Goal: Task Accomplishment & Management: Manage account settings

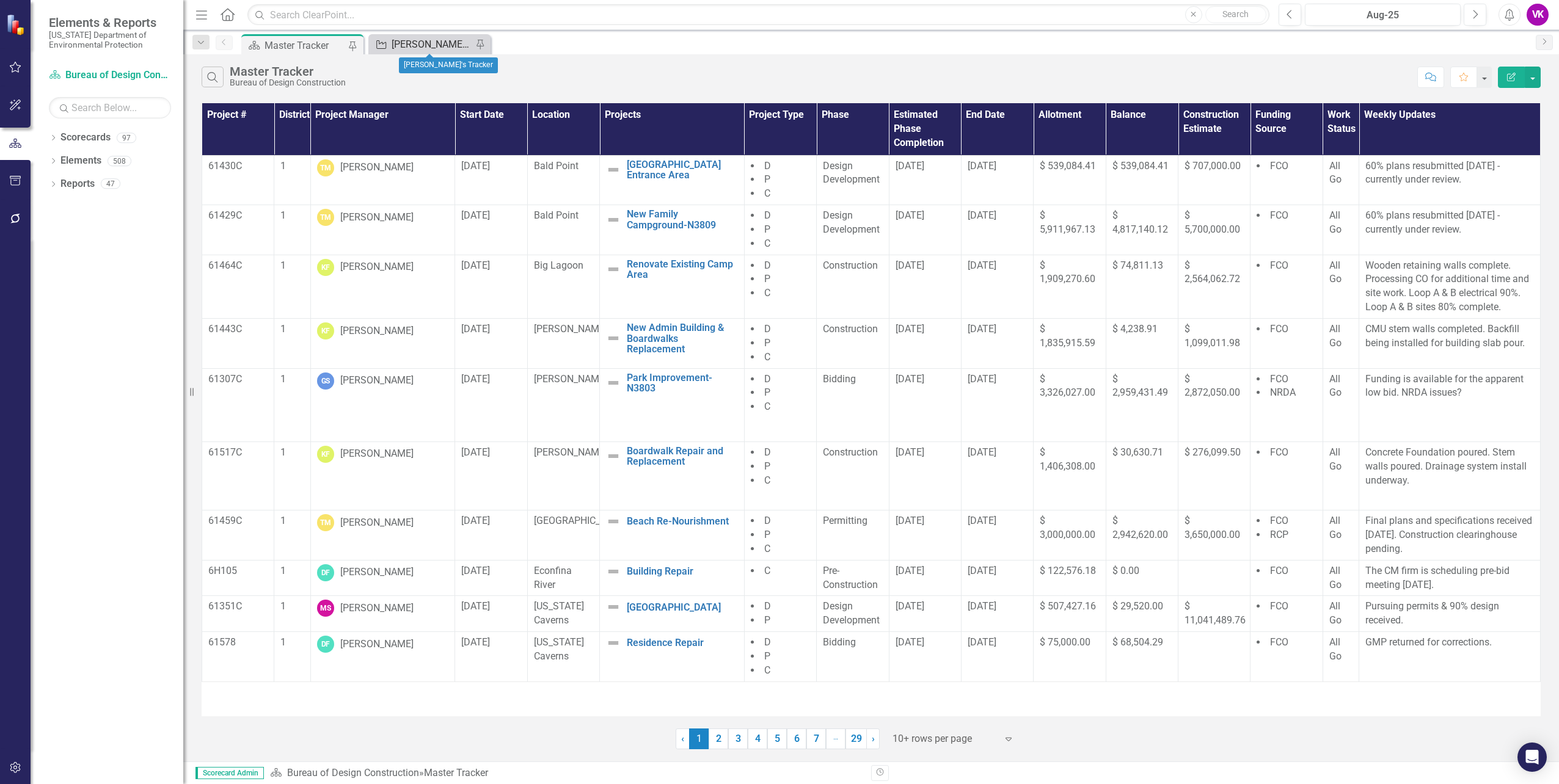
click at [418, 46] on div "[PERSON_NAME]'s Tracker" at bounding box center [432, 43] width 81 height 15
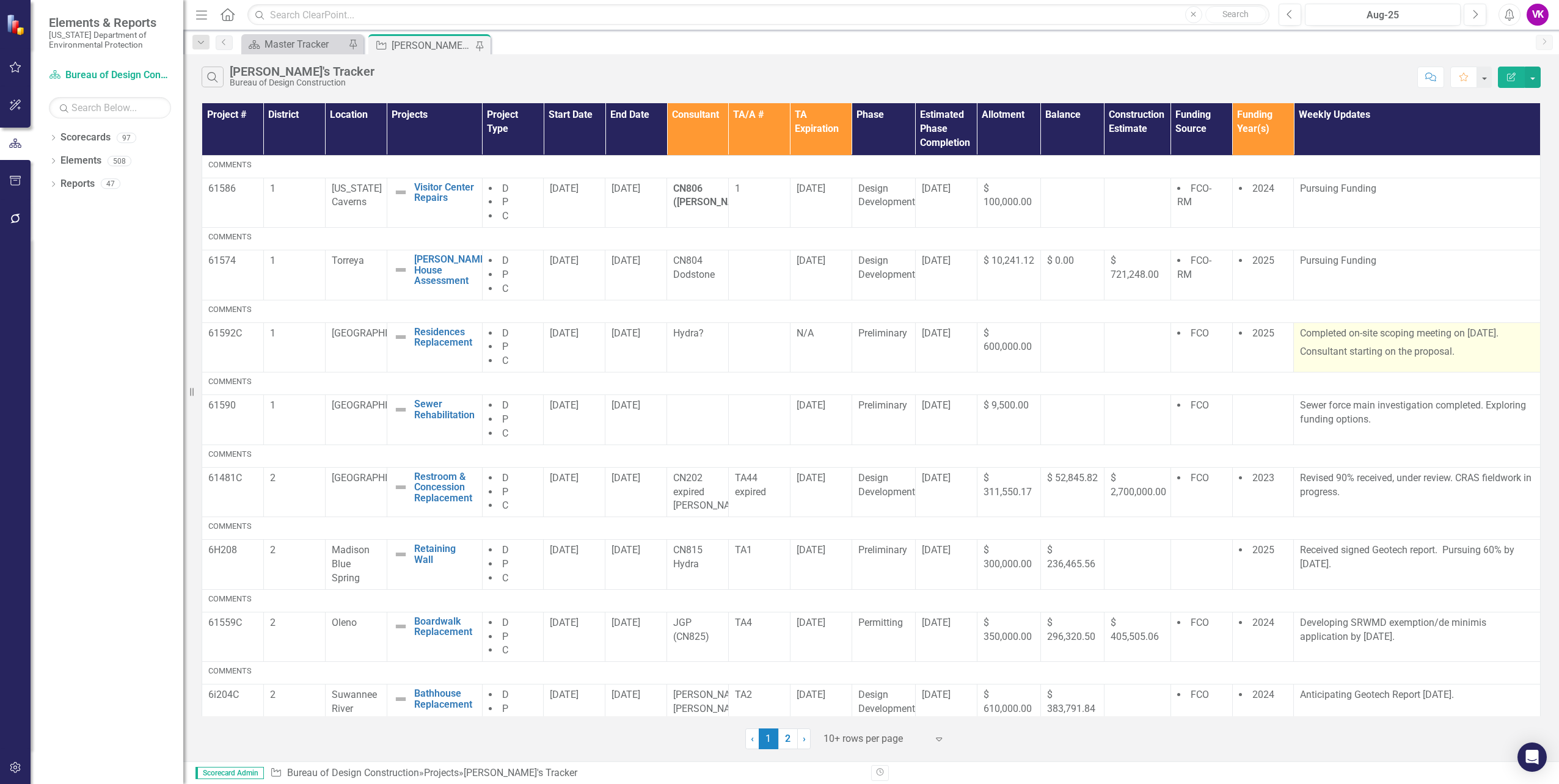
click at [1300, 333] on p "Completed on-site scoping meeting on [DATE]." at bounding box center [1416, 335] width 234 height 16
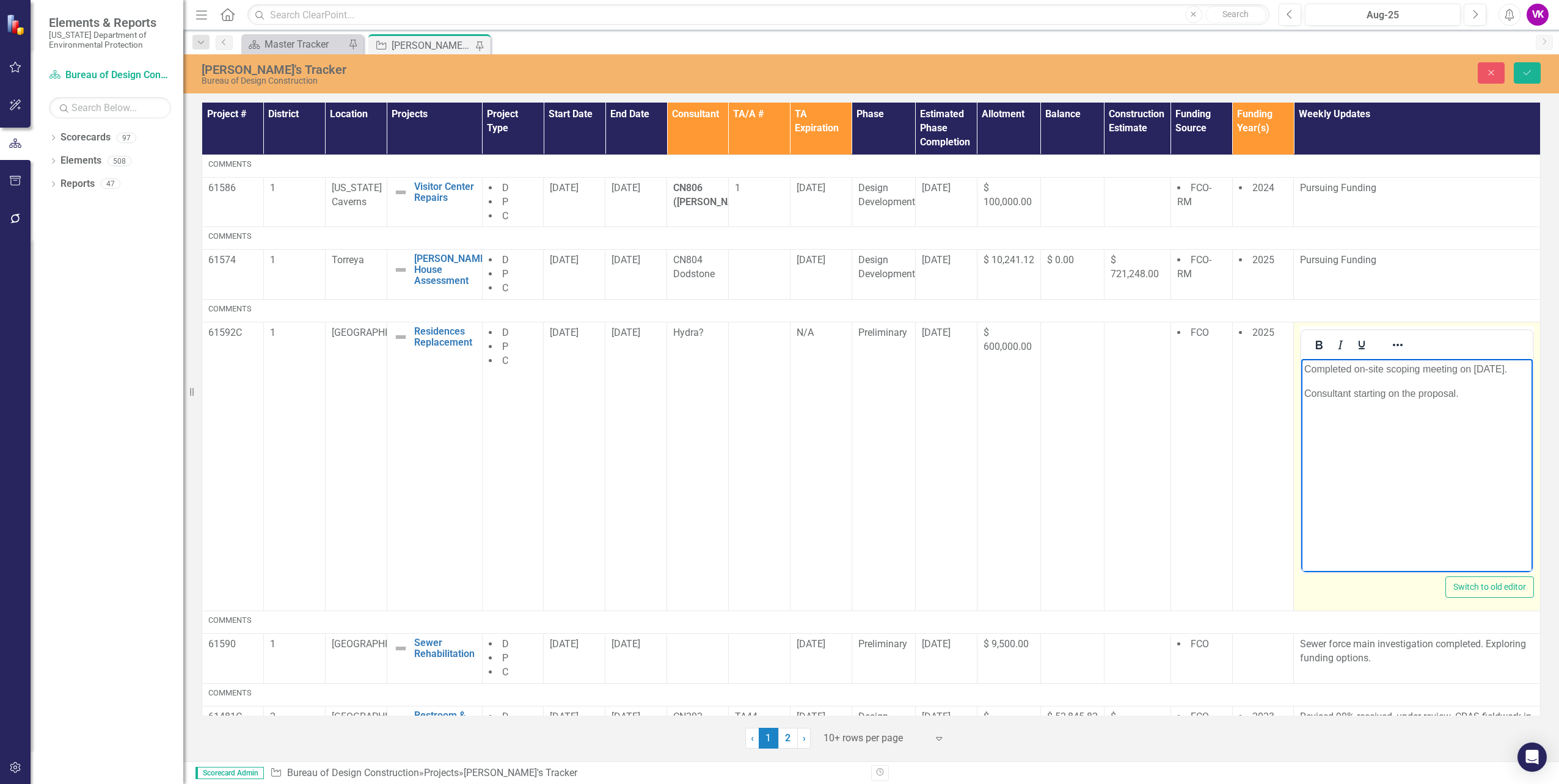
click at [1306, 367] on p "Completed on-site scoping meeting on [DATE]." at bounding box center [1416, 369] width 225 height 15
click at [1375, 368] on p "On-site scoping with Surveyor" at bounding box center [1416, 369] width 225 height 15
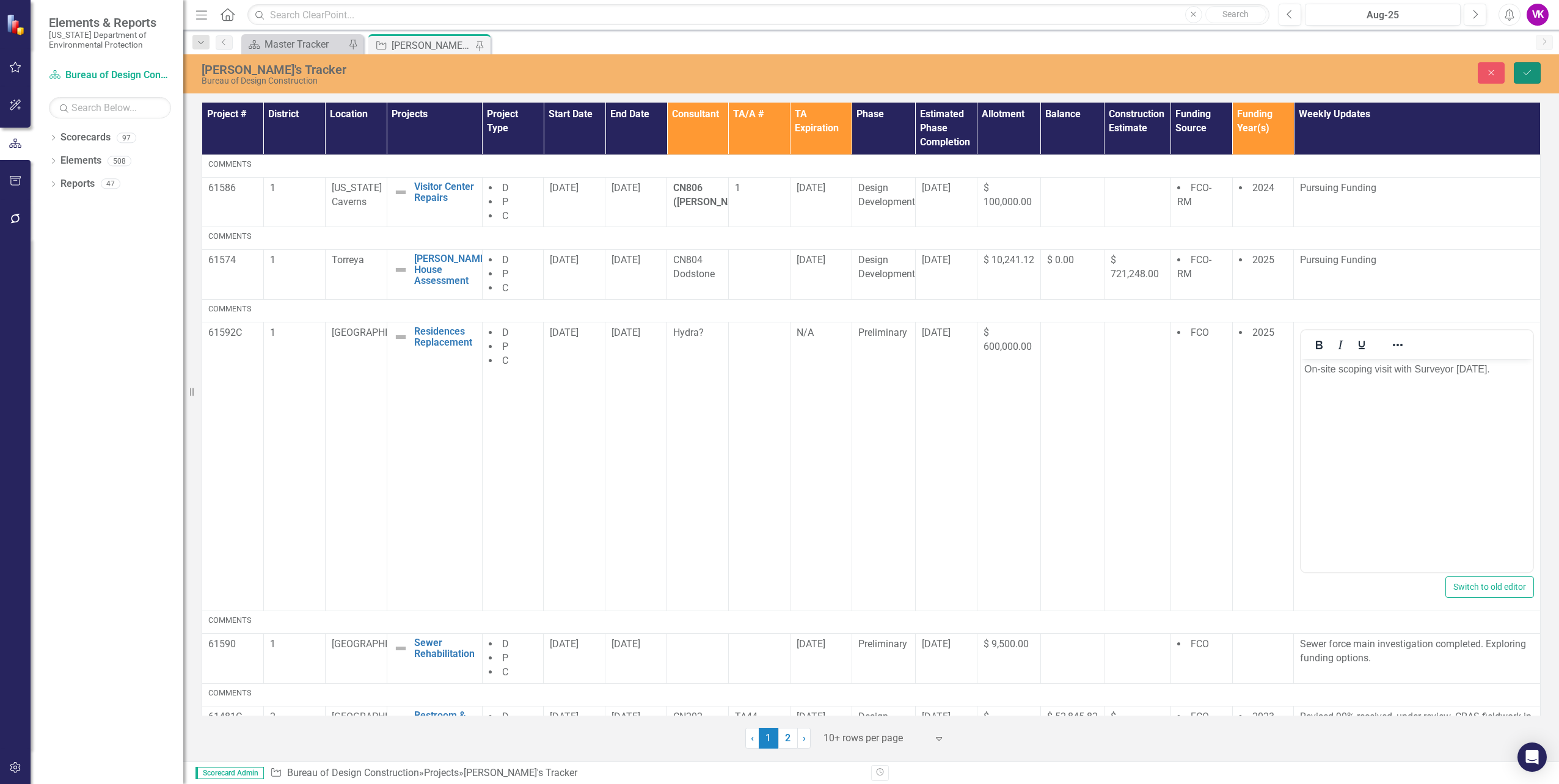
click at [1528, 75] on icon "Save" at bounding box center [1527, 73] width 11 height 9
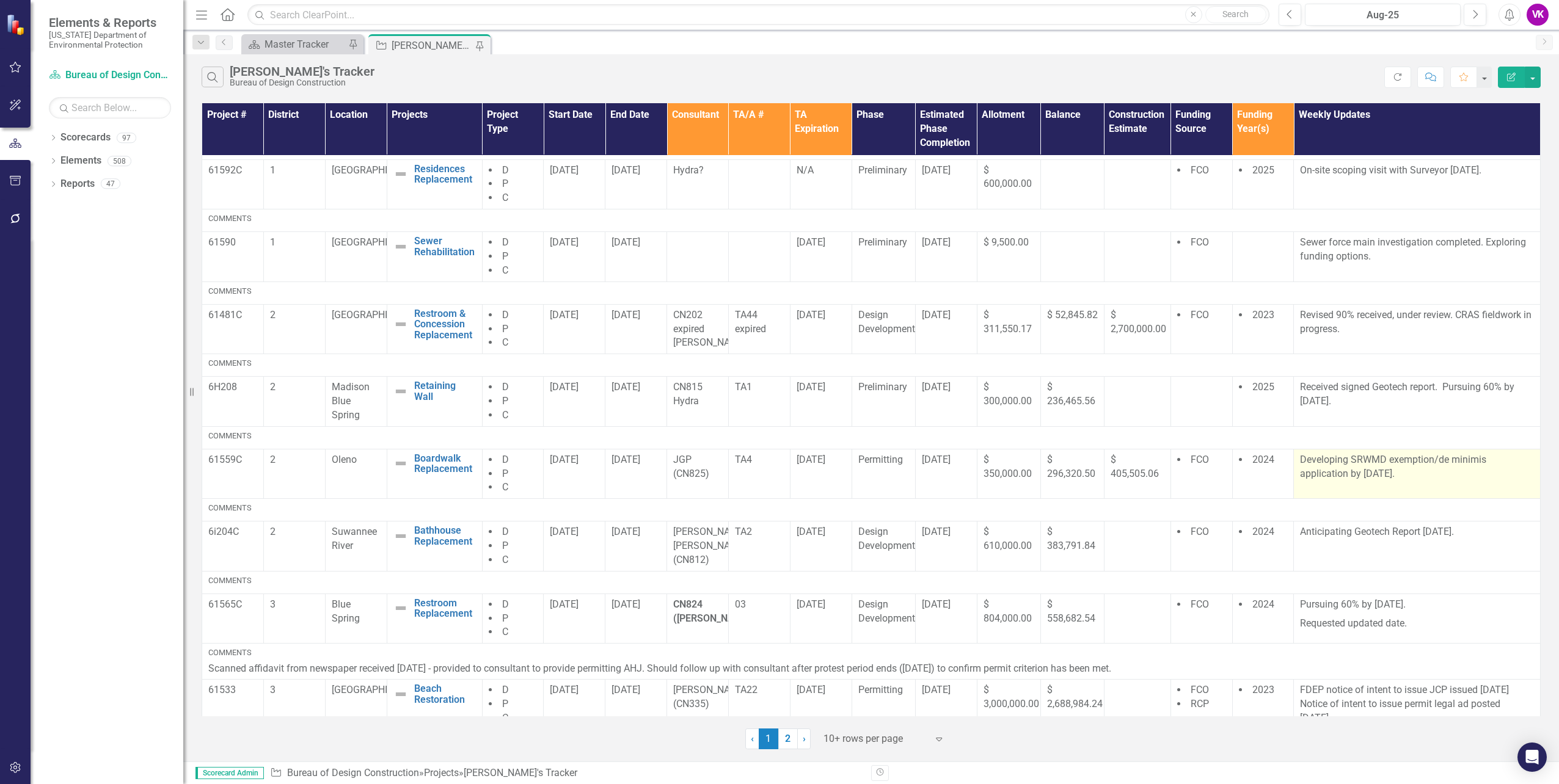
scroll to position [183, 0]
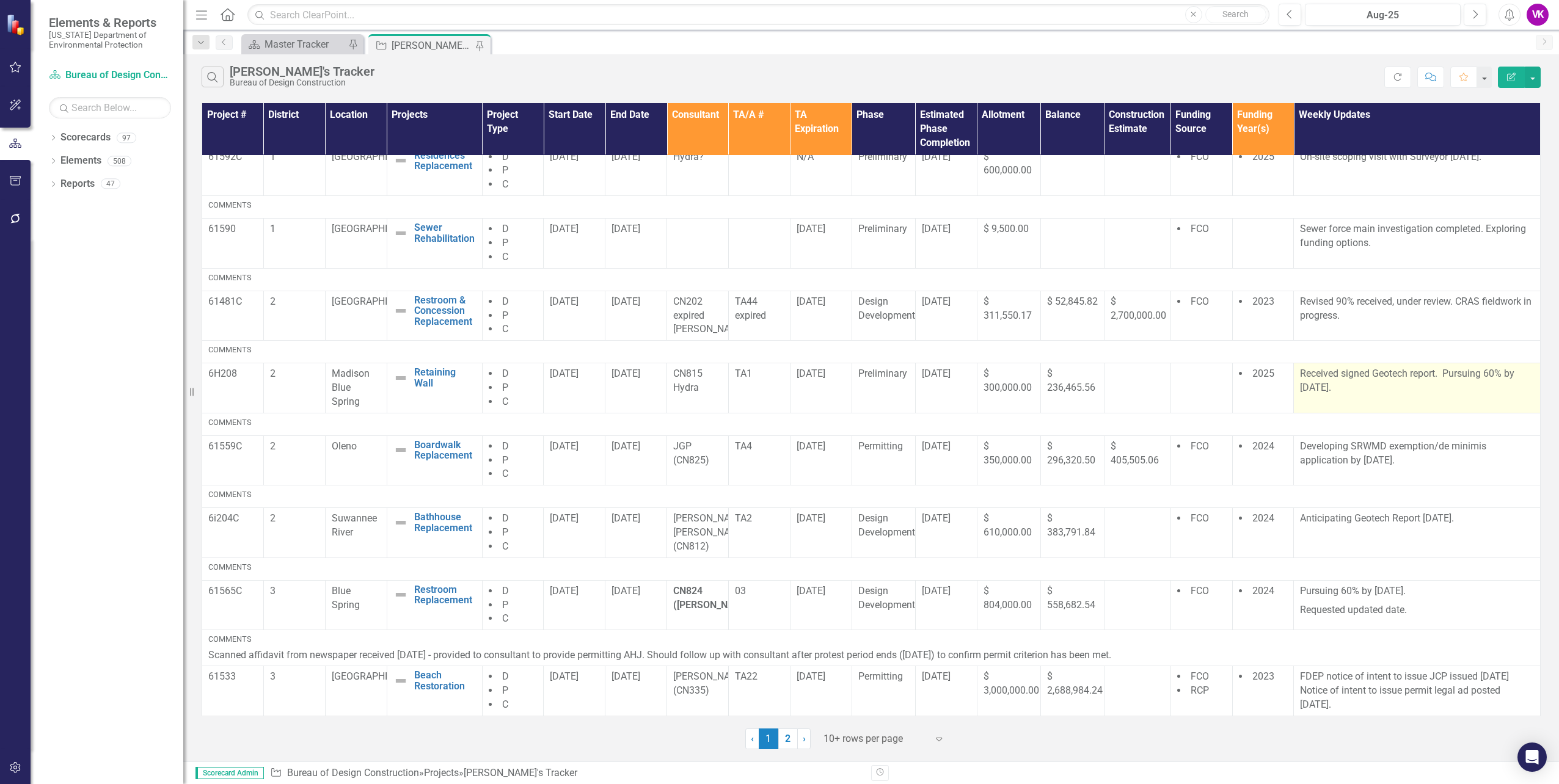
click at [1294, 380] on td "Received signed Geotech report. Pursuing 60% by [DATE]." at bounding box center [1417, 388] width 247 height 50
click at [1300, 379] on p "Received signed Geotech report. Pursuing 60% by [DATE]." at bounding box center [1416, 380] width 234 height 28
click at [1337, 388] on p "Received signed Geotech report. Pursuing 60% by [DATE]." at bounding box center [1416, 380] width 234 height 28
click at [1338, 388] on p "Received signed Geotech report. Pursuing 60% by [DATE]." at bounding box center [1416, 380] width 234 height 28
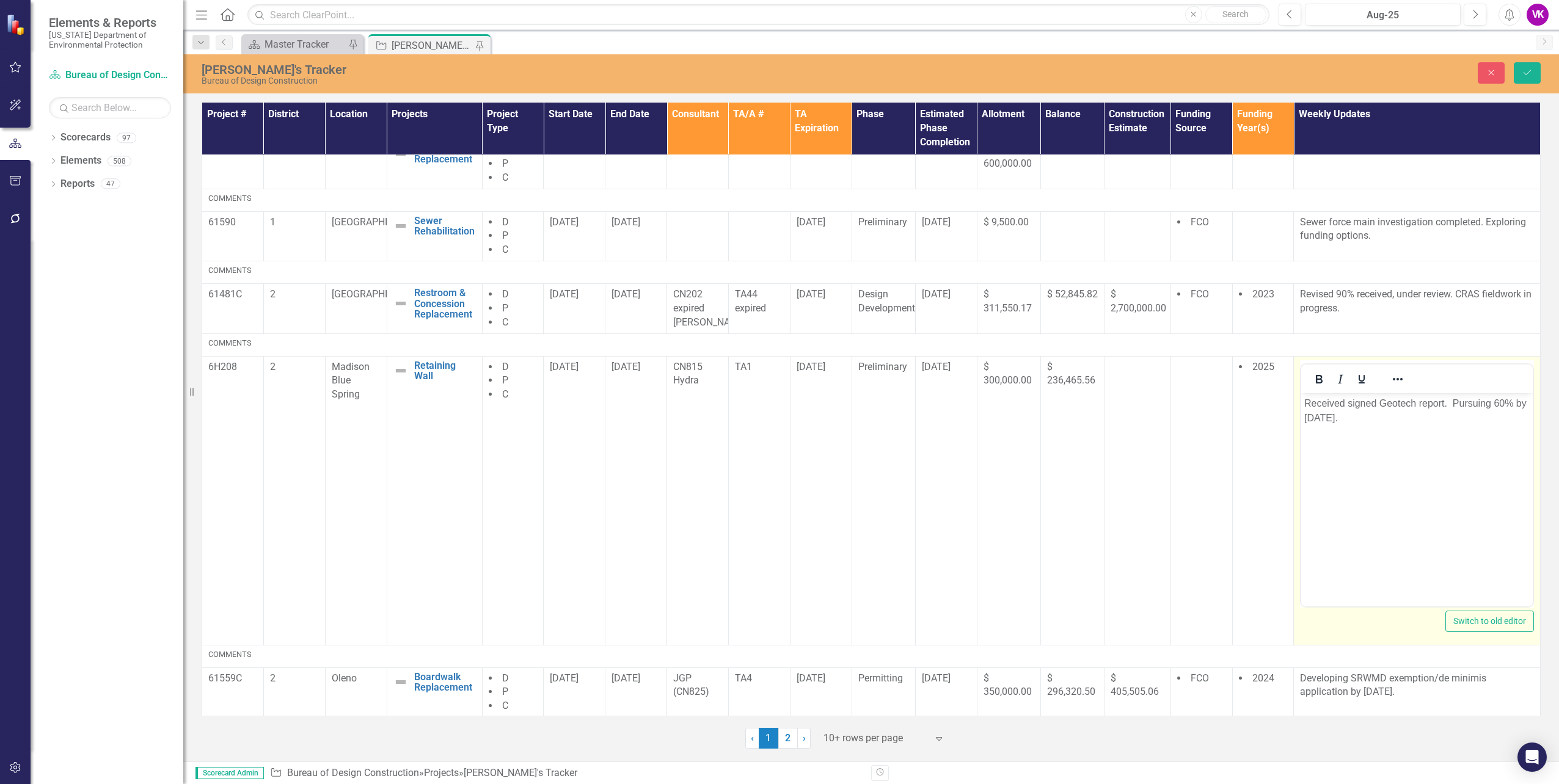
scroll to position [0, 0]
click at [1347, 402] on p "Received signed Geotech report. Pursuing 60% by [DATE]." at bounding box center [1416, 410] width 225 height 29
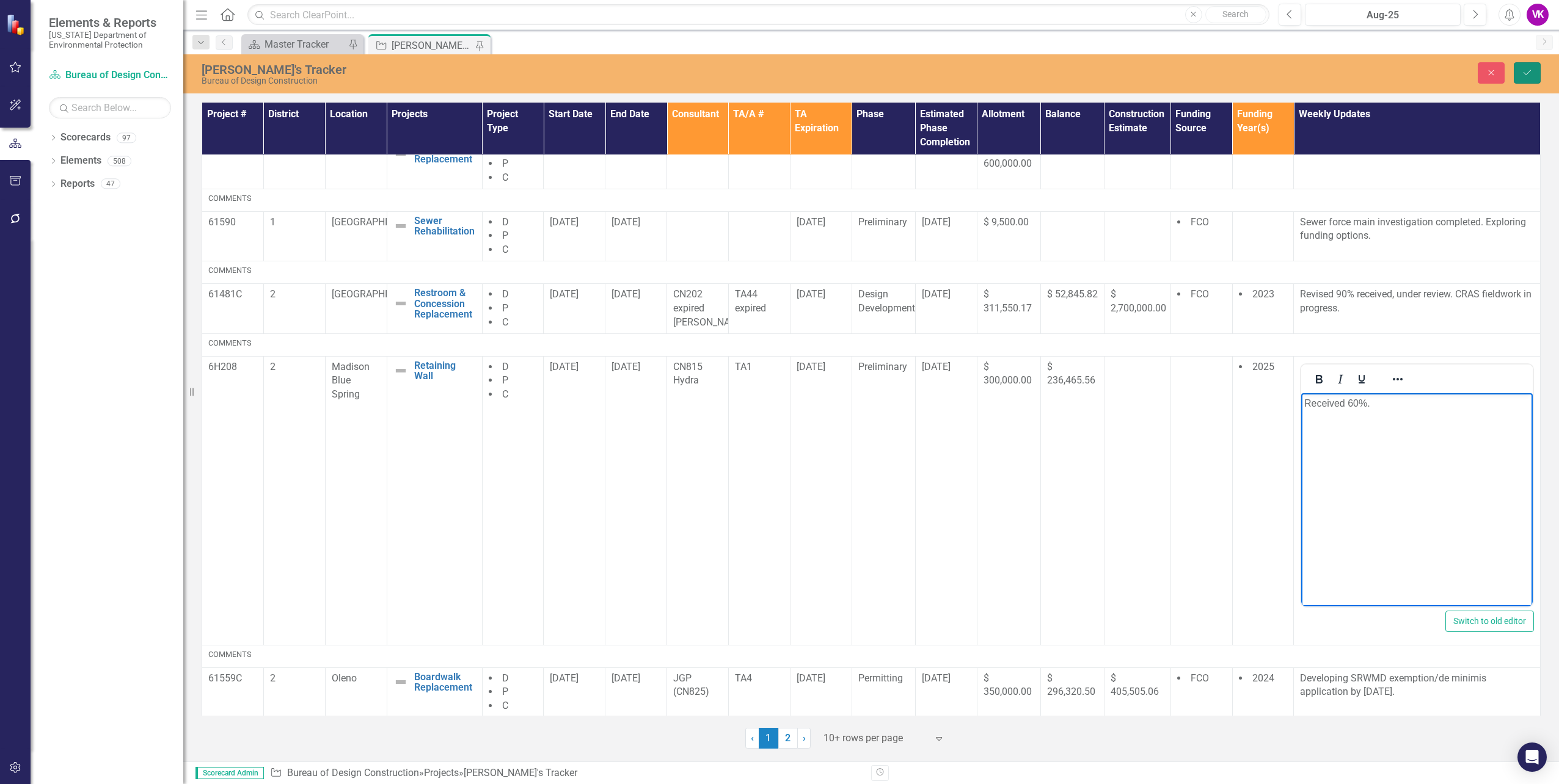
click at [1519, 74] on button "Save" at bounding box center [1528, 73] width 27 height 21
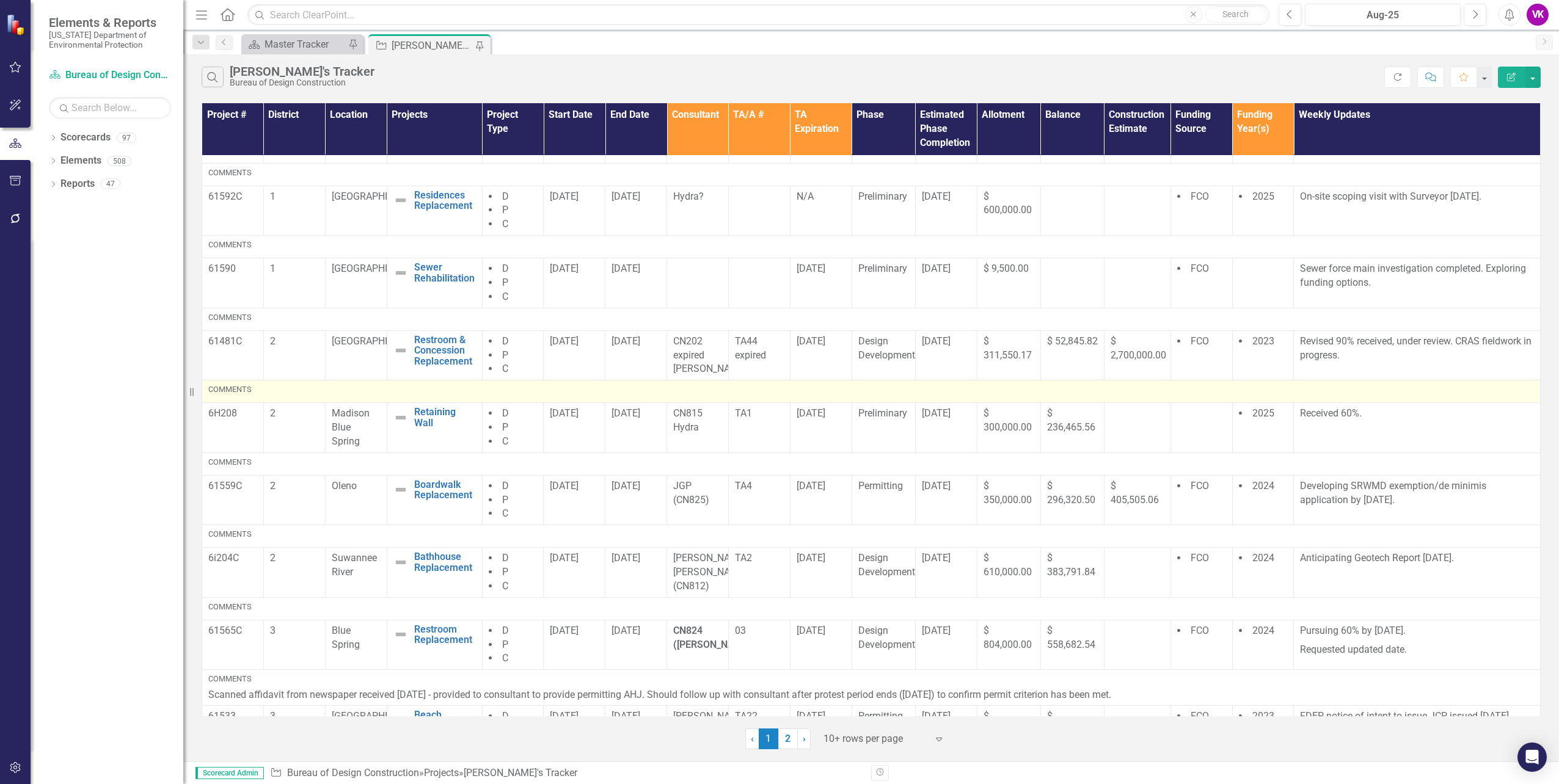
scroll to position [190, 0]
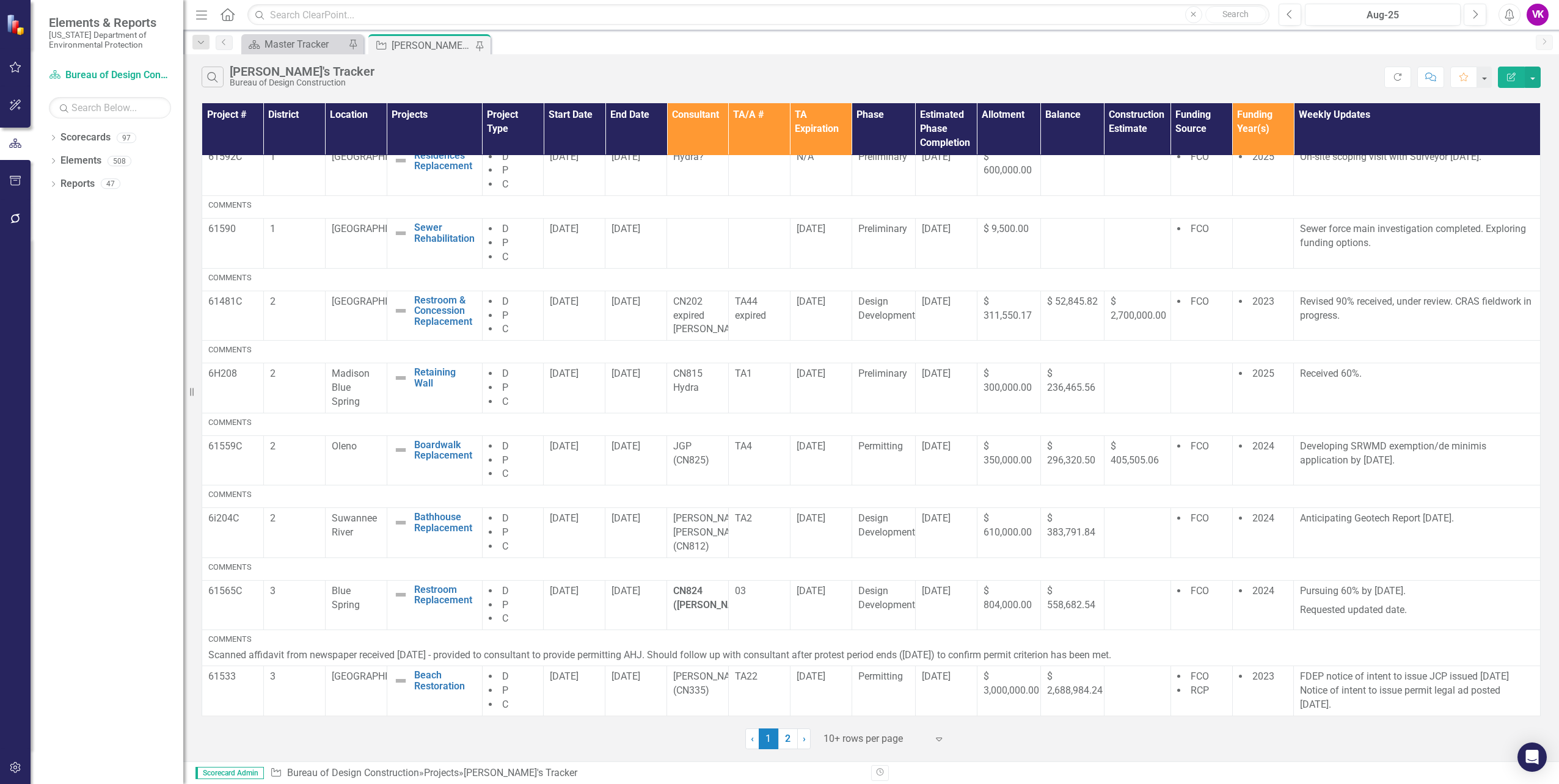
drag, startPoint x: 787, startPoint y: 740, endPoint x: 794, endPoint y: 739, distance: 7.1
click at [787, 739] on link "2" at bounding box center [787, 738] width 19 height 21
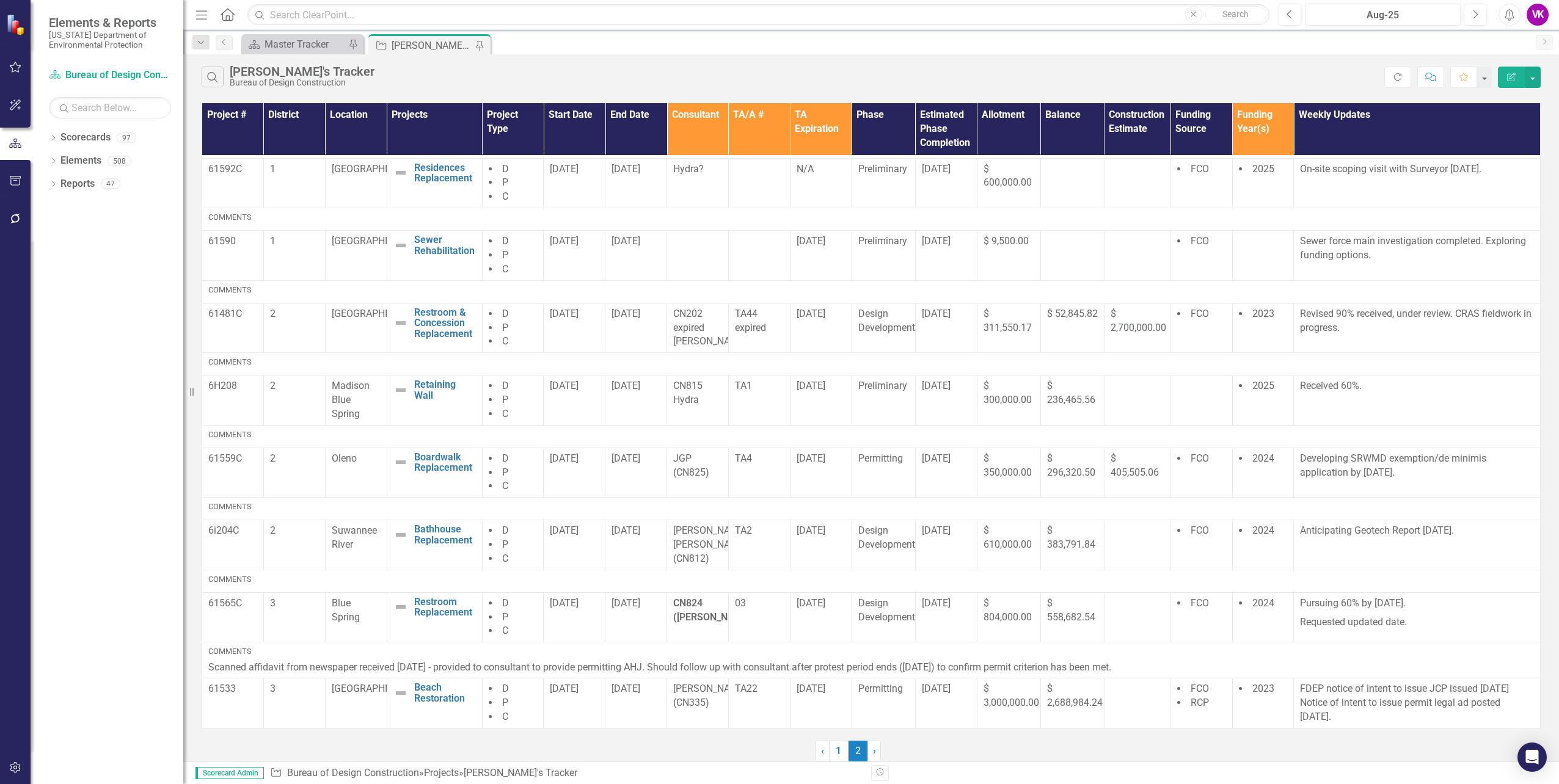
scroll to position [0, 0]
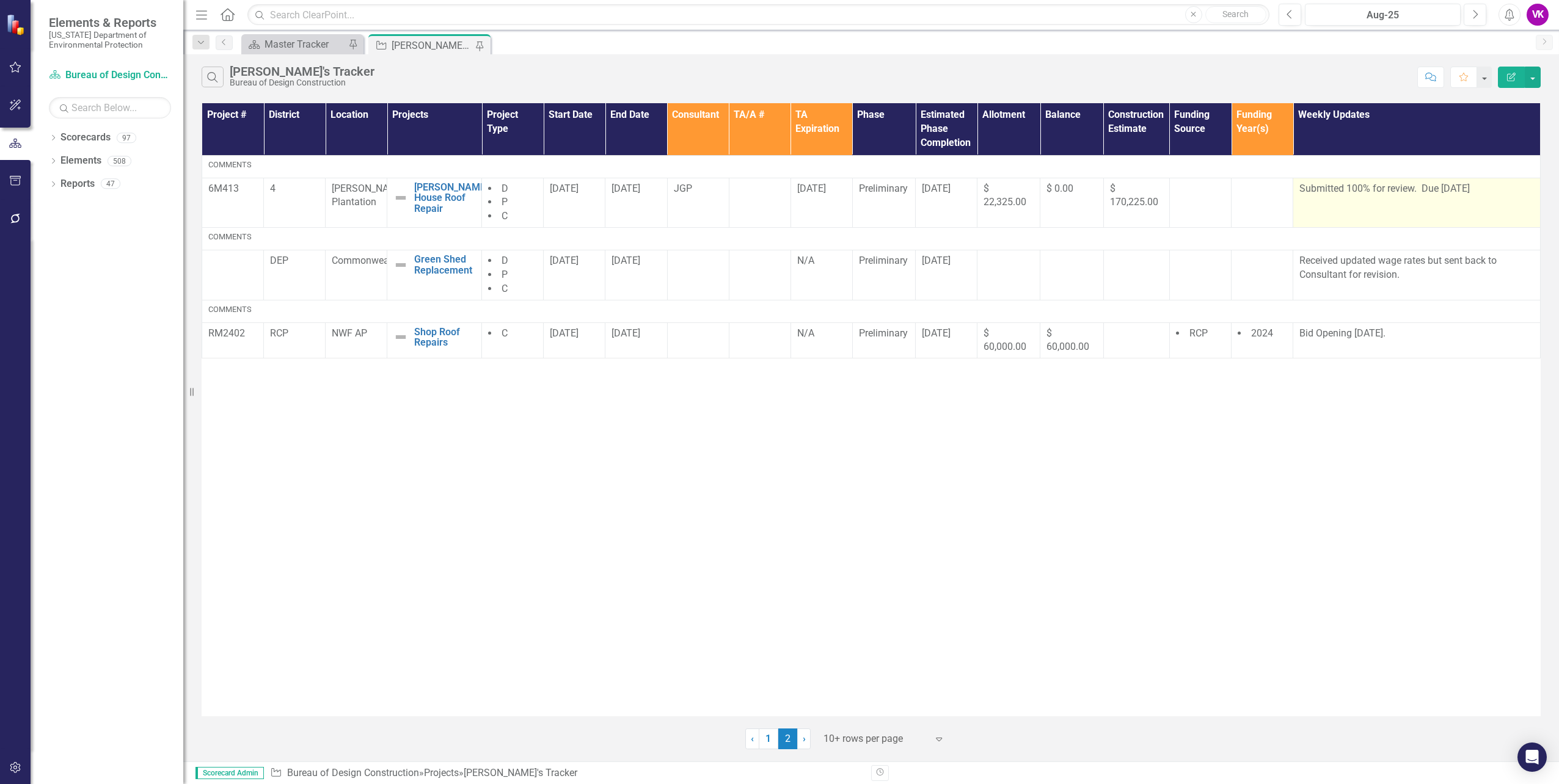
click at [1302, 188] on p "Submitted 100% for review. Due [DATE]" at bounding box center [1416, 189] width 234 height 14
click at [1301, 186] on p "Submitted 100% for review. Due [DATE]" at bounding box center [1416, 189] width 234 height 14
click at [1349, 194] on p "Submitted 100% for review. Due [DATE]" at bounding box center [1416, 189] width 234 height 14
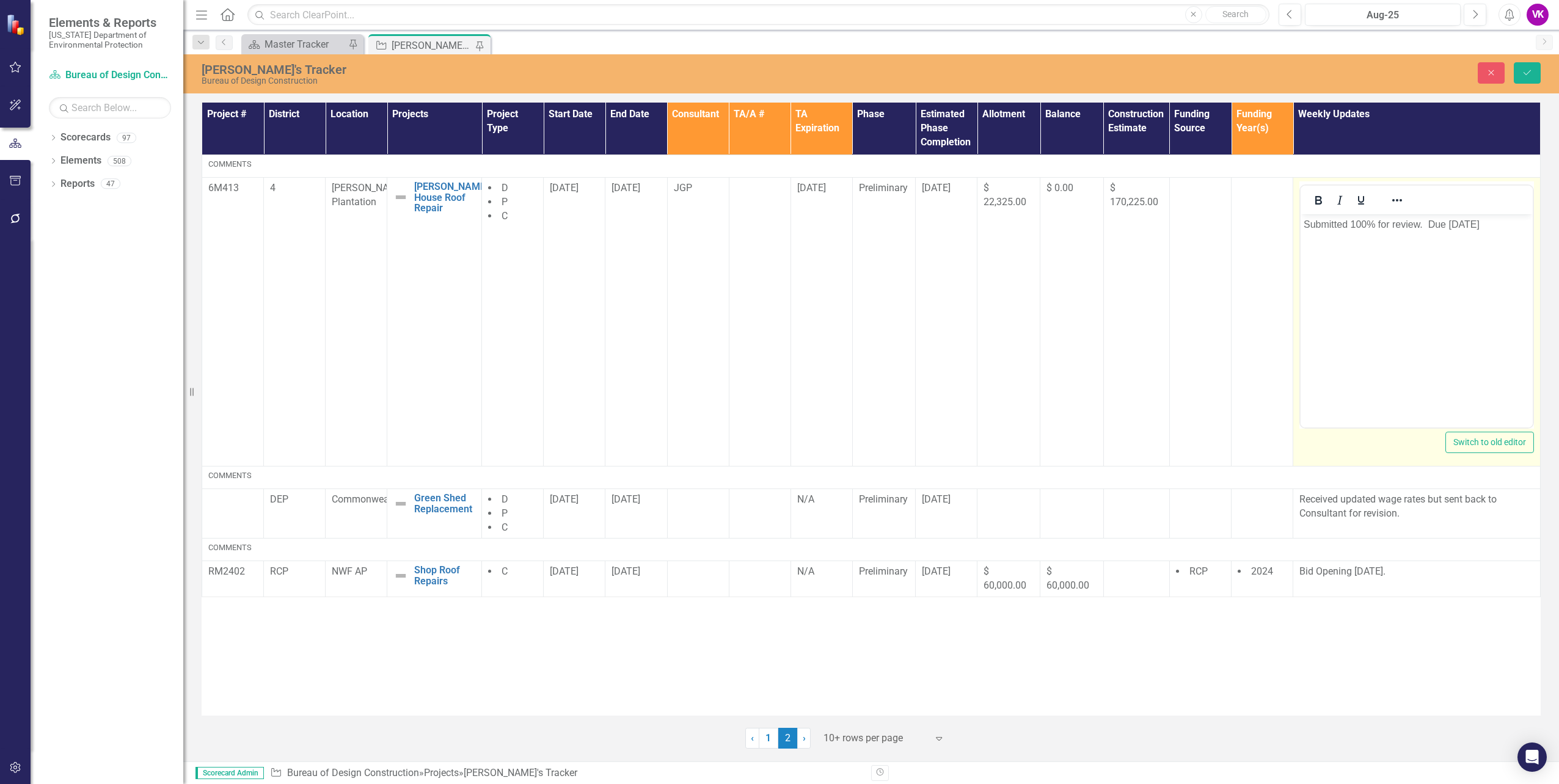
drag, startPoint x: 2649, startPoint y: 408, endPoint x: 1305, endPoint y: 225, distance: 1356.4
click at [1305, 225] on p "Submitted 100% for review. Due [DATE]" at bounding box center [1416, 224] width 226 height 15
click at [1527, 75] on icon "Save" at bounding box center [1527, 73] width 11 height 9
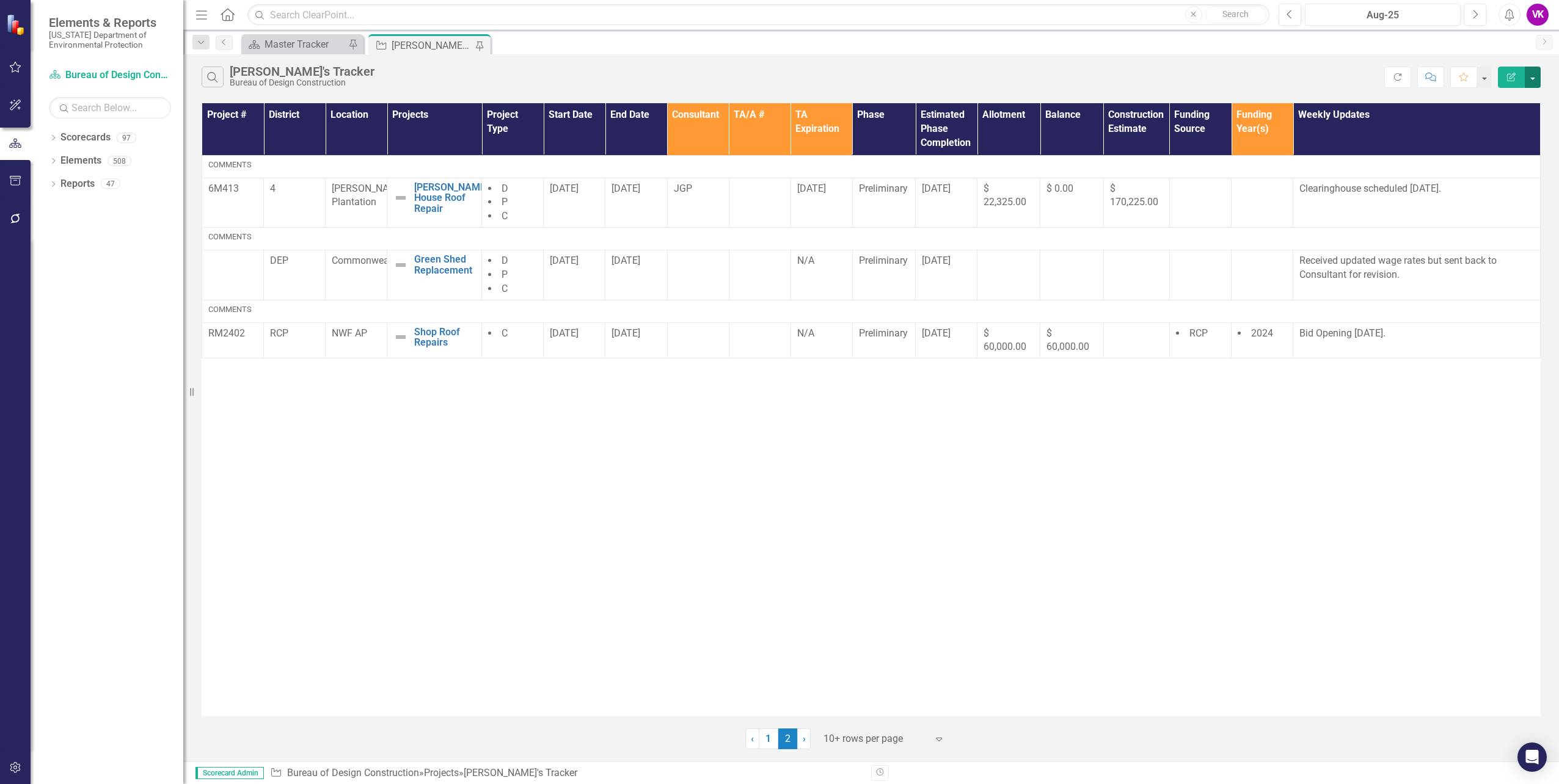
click at [1531, 78] on button "button" at bounding box center [1533, 77] width 16 height 21
click at [1511, 123] on link "PDF Export to PDF" at bounding box center [1491, 125] width 96 height 23
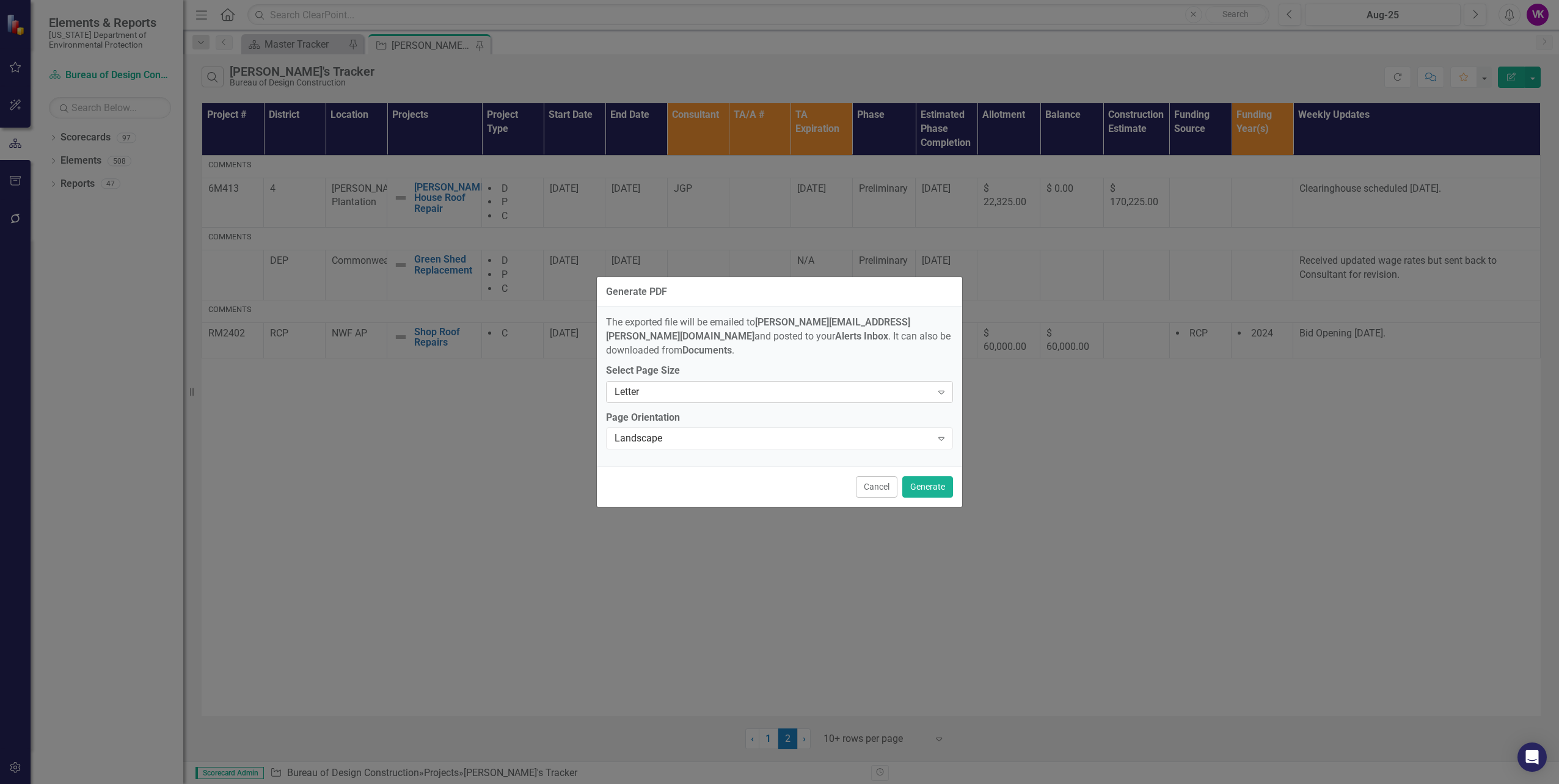
click at [942, 391] on icon at bounding box center [941, 392] width 6 height 4
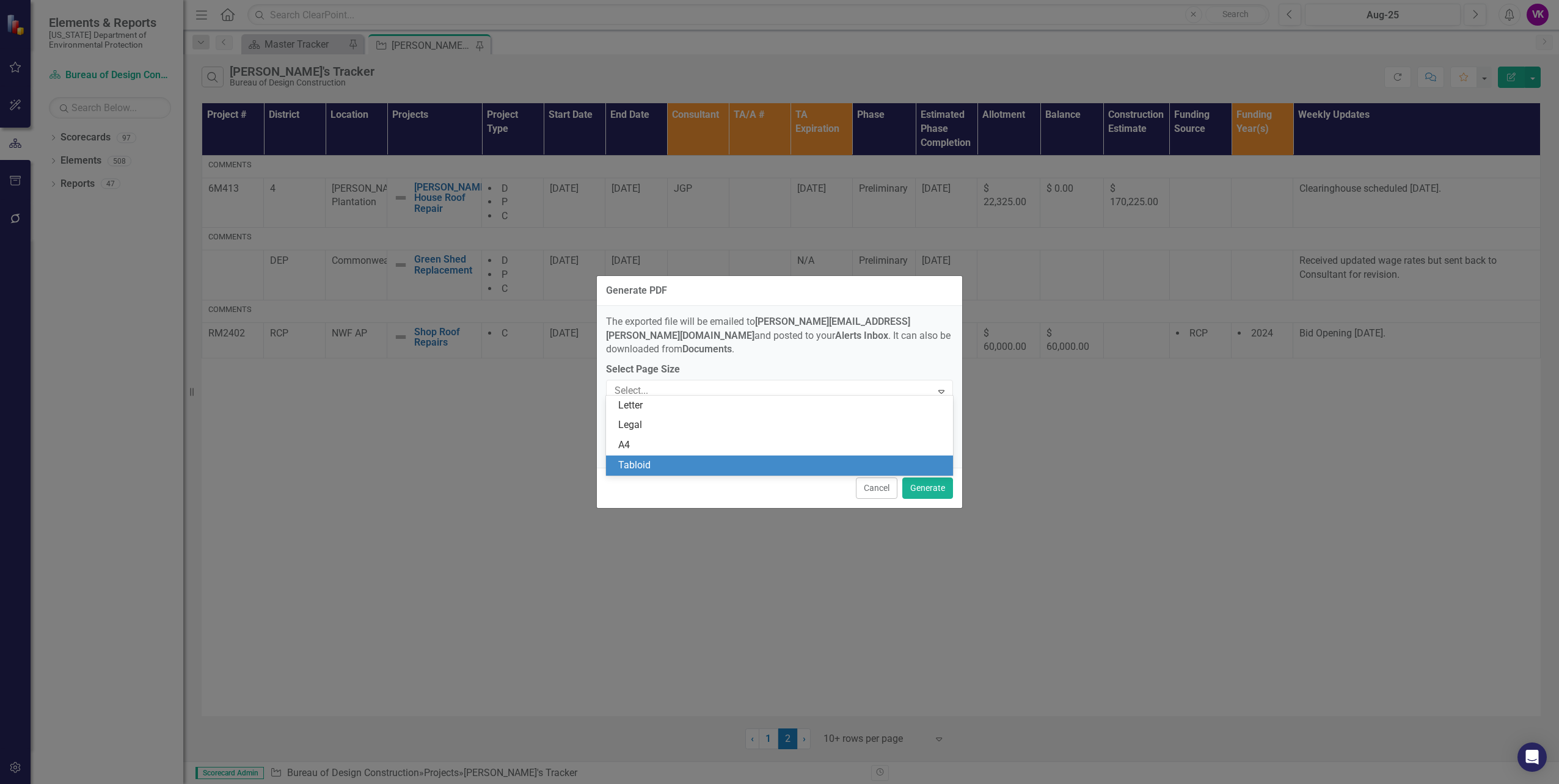
click at [689, 464] on div "Tabloid" at bounding box center [782, 466] width 328 height 14
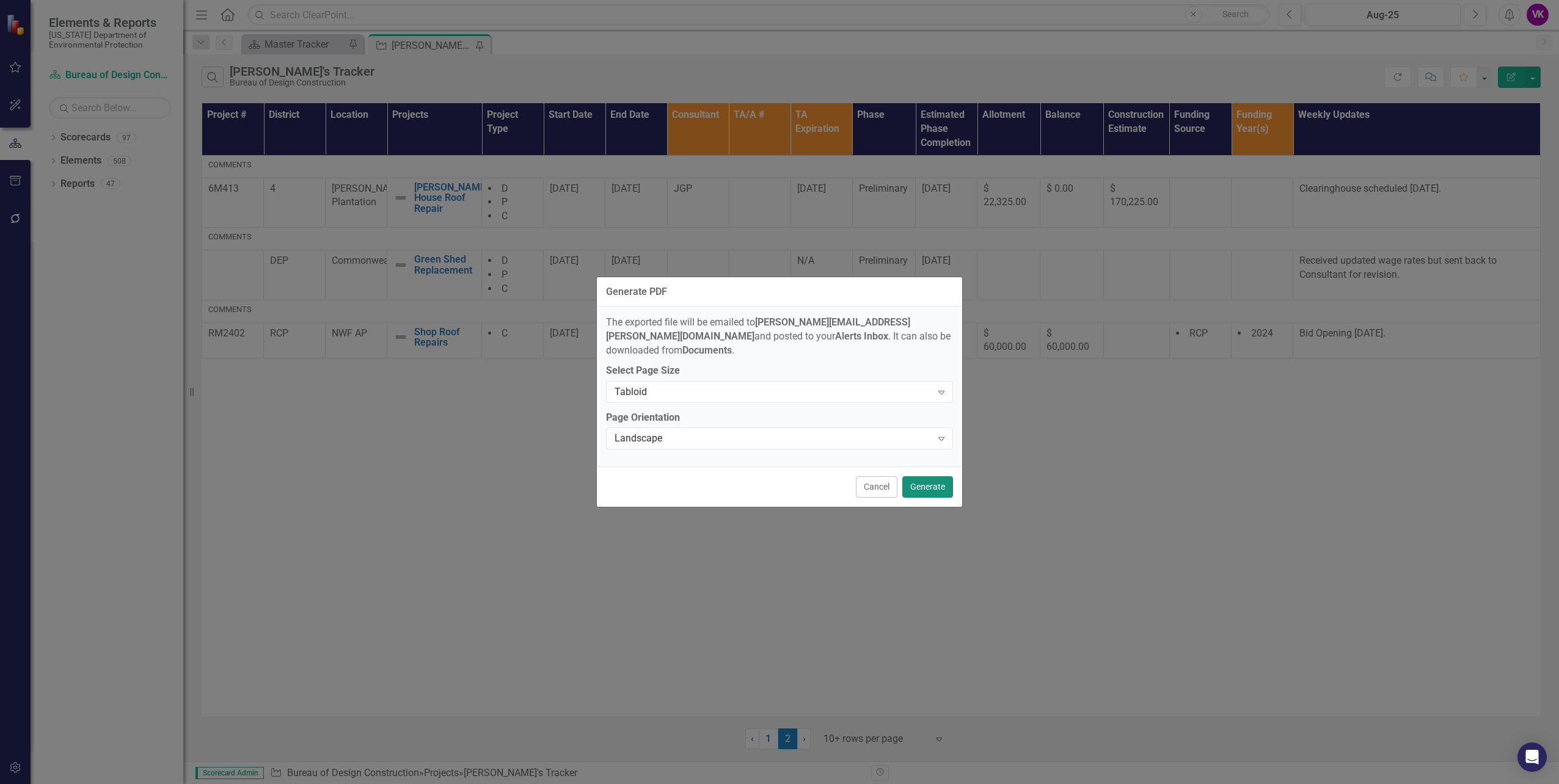
click at [929, 480] on button "Generate" at bounding box center [927, 487] width 51 height 21
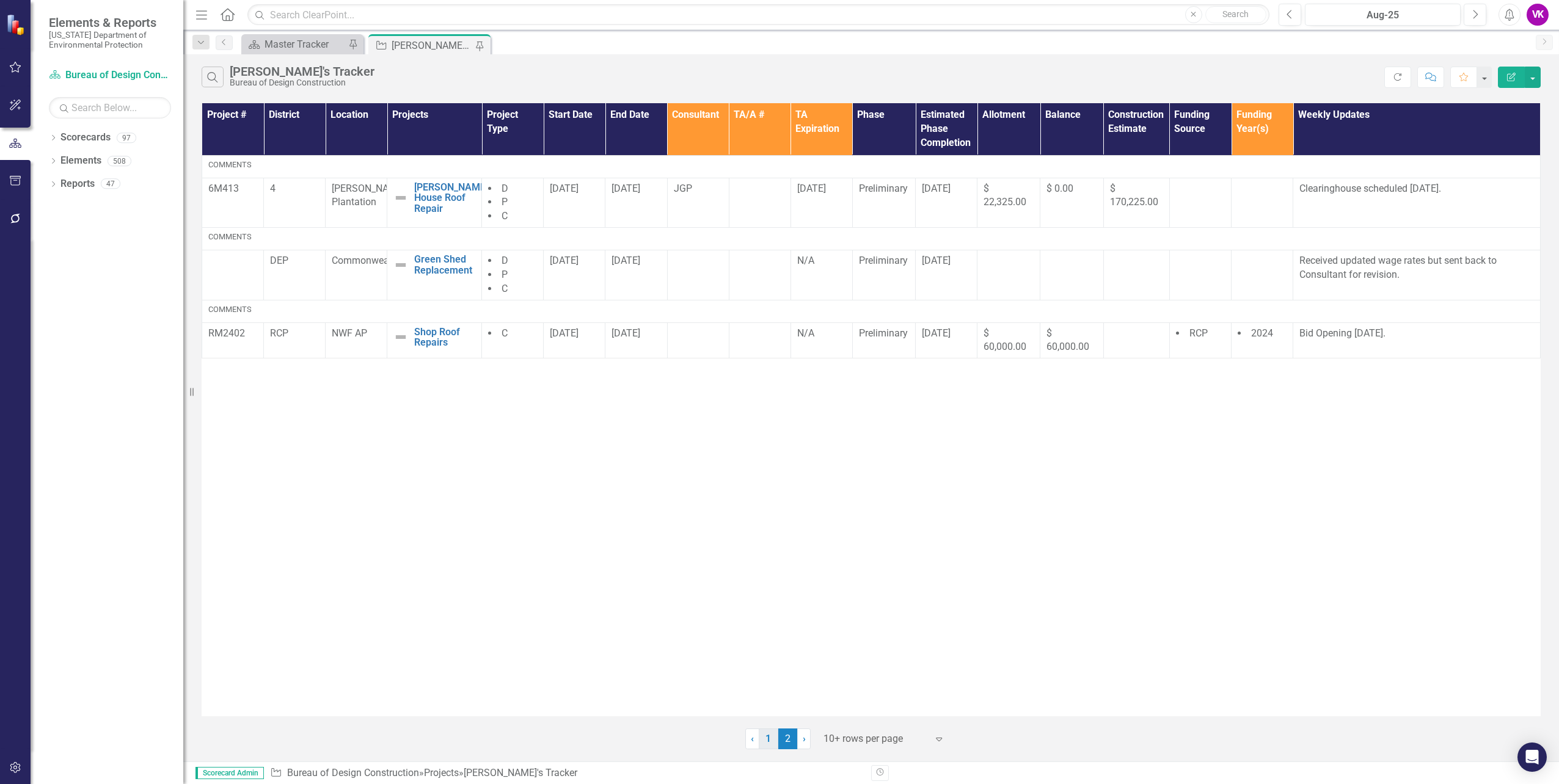
click at [768, 741] on link "1" at bounding box center [768, 738] width 19 height 21
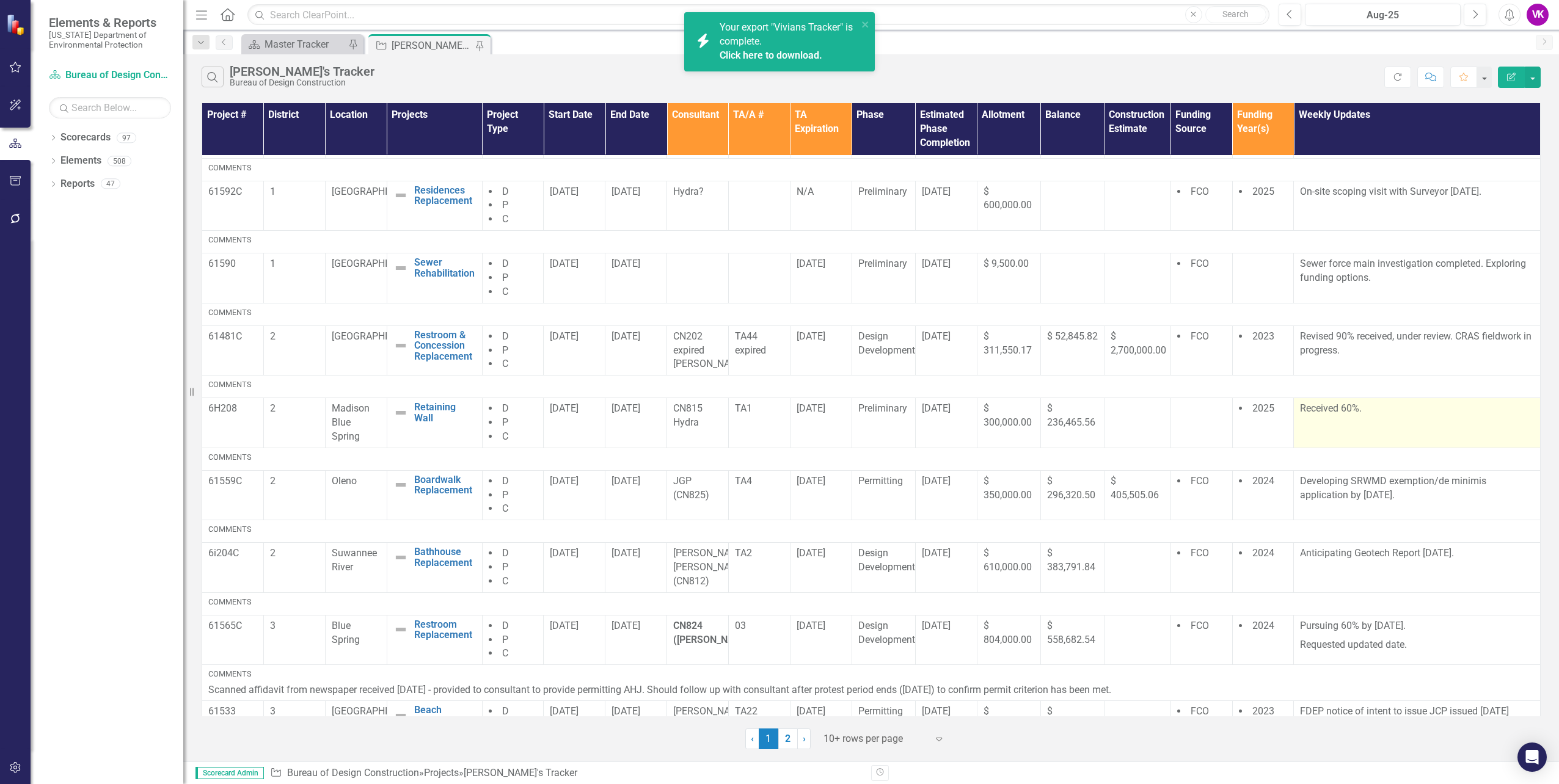
scroll to position [183, 0]
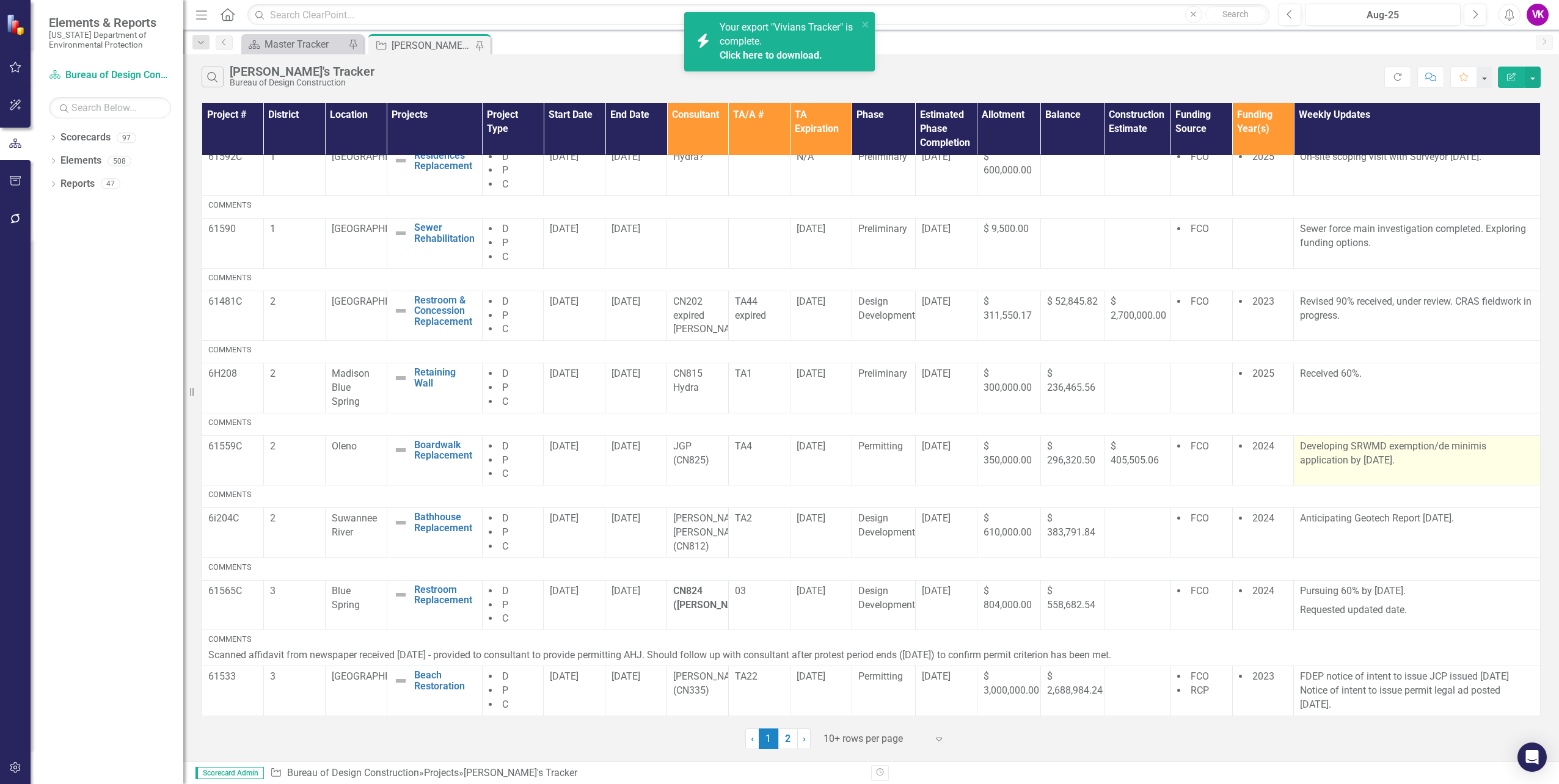
click at [1300, 454] on p "Developing SRWMD exemption/de minimis application by [DATE]." at bounding box center [1416, 453] width 234 height 28
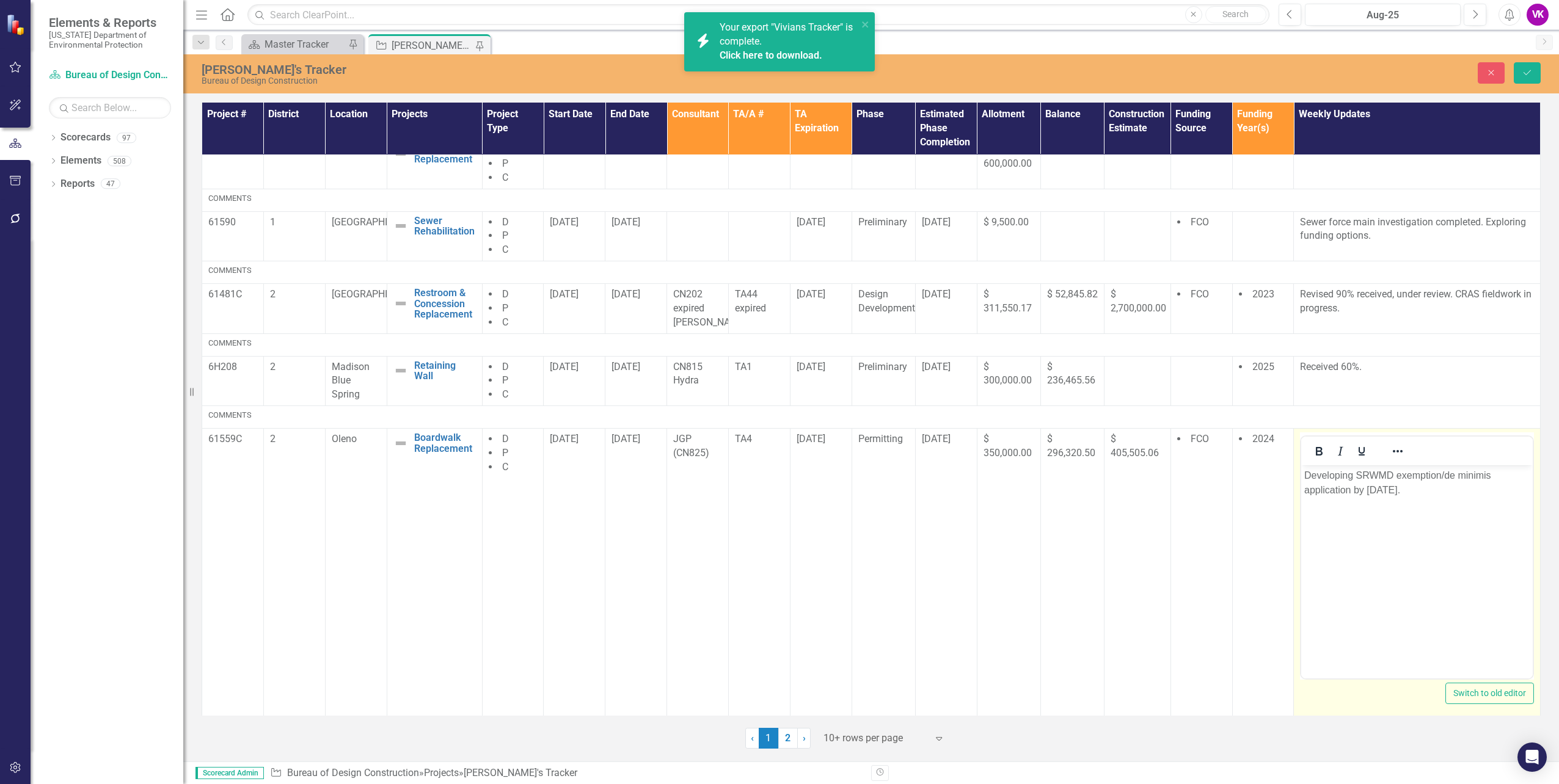
scroll to position [0, 0]
click at [1306, 476] on p "Developing SRWMD exemption/de minimis application by [DATE]." at bounding box center [1416, 483] width 225 height 29
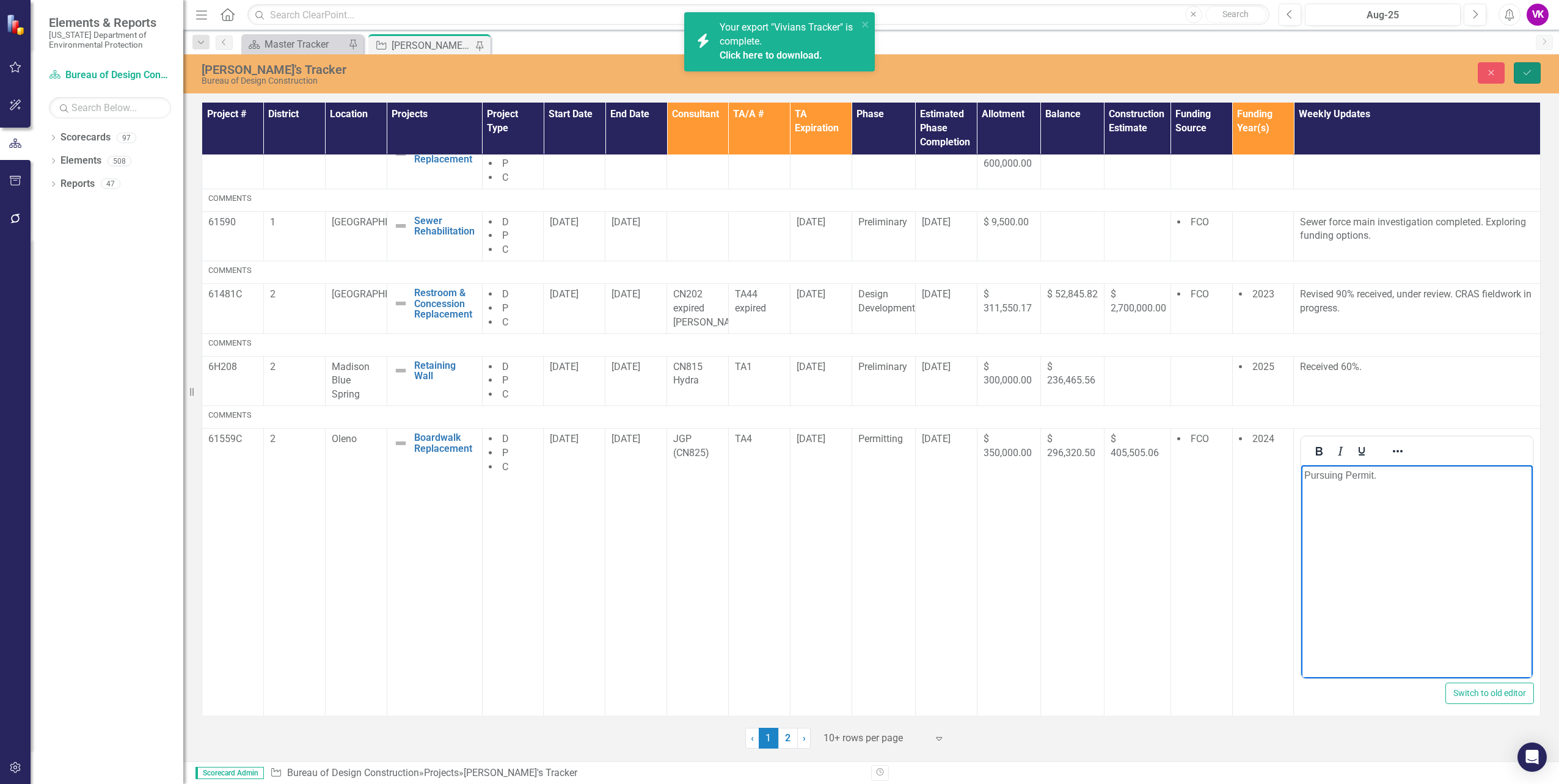
click at [1528, 71] on icon "Save" at bounding box center [1527, 73] width 11 height 9
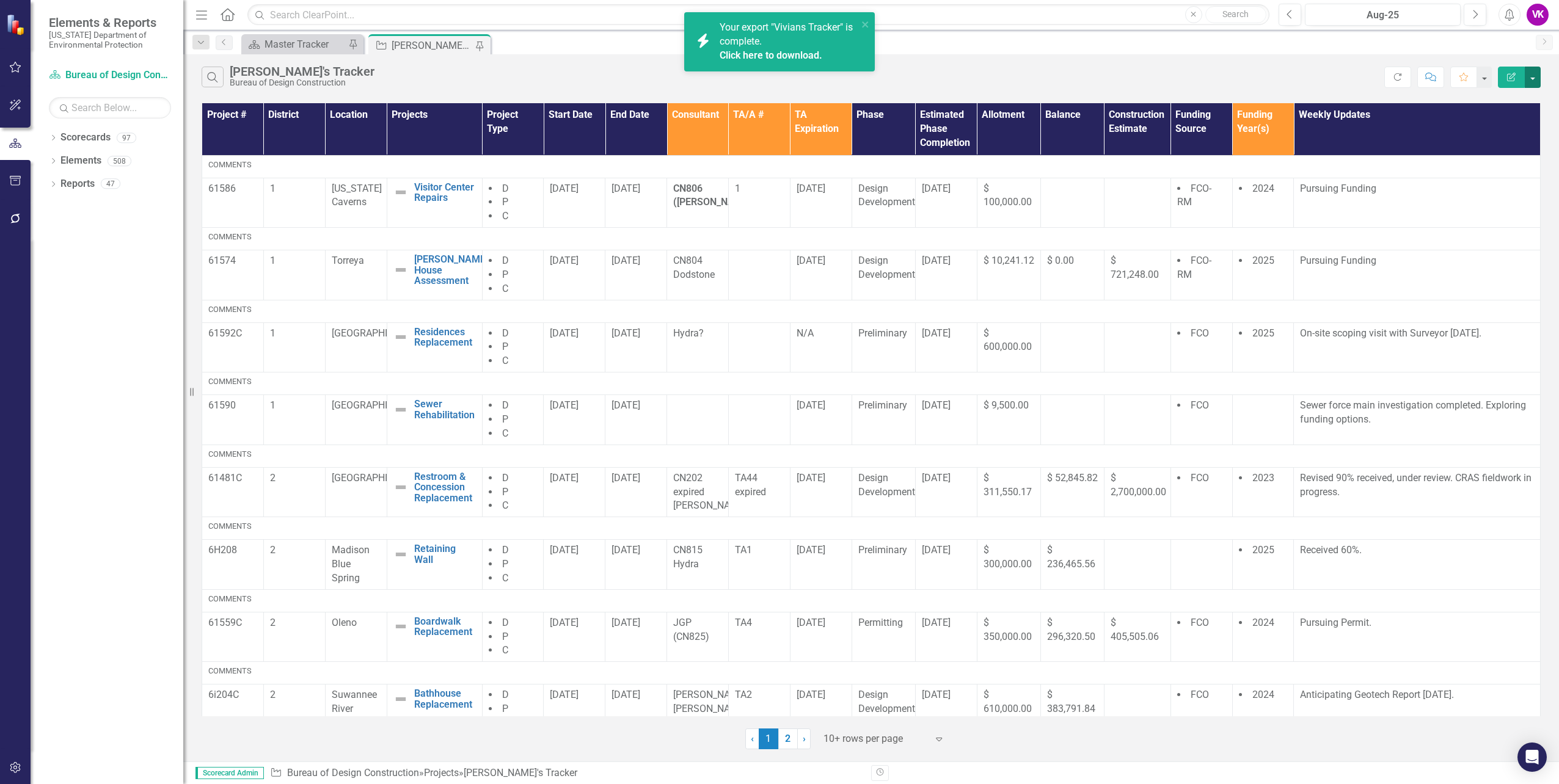
click at [1535, 79] on button "button" at bounding box center [1533, 77] width 16 height 21
click at [1496, 126] on link "PDF Export to PDF" at bounding box center [1491, 125] width 96 height 23
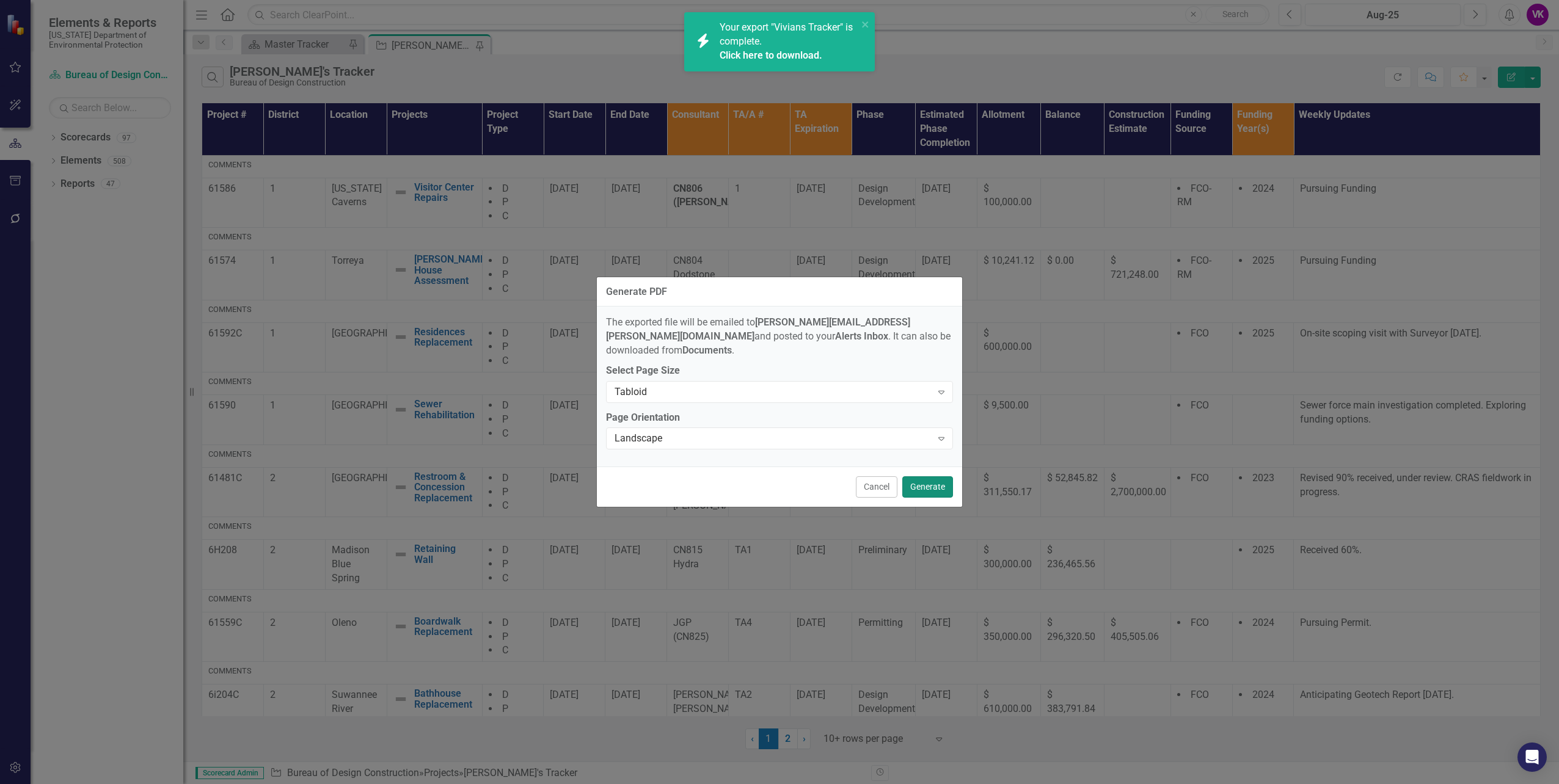
click at [927, 482] on button "Generate" at bounding box center [927, 487] width 51 height 21
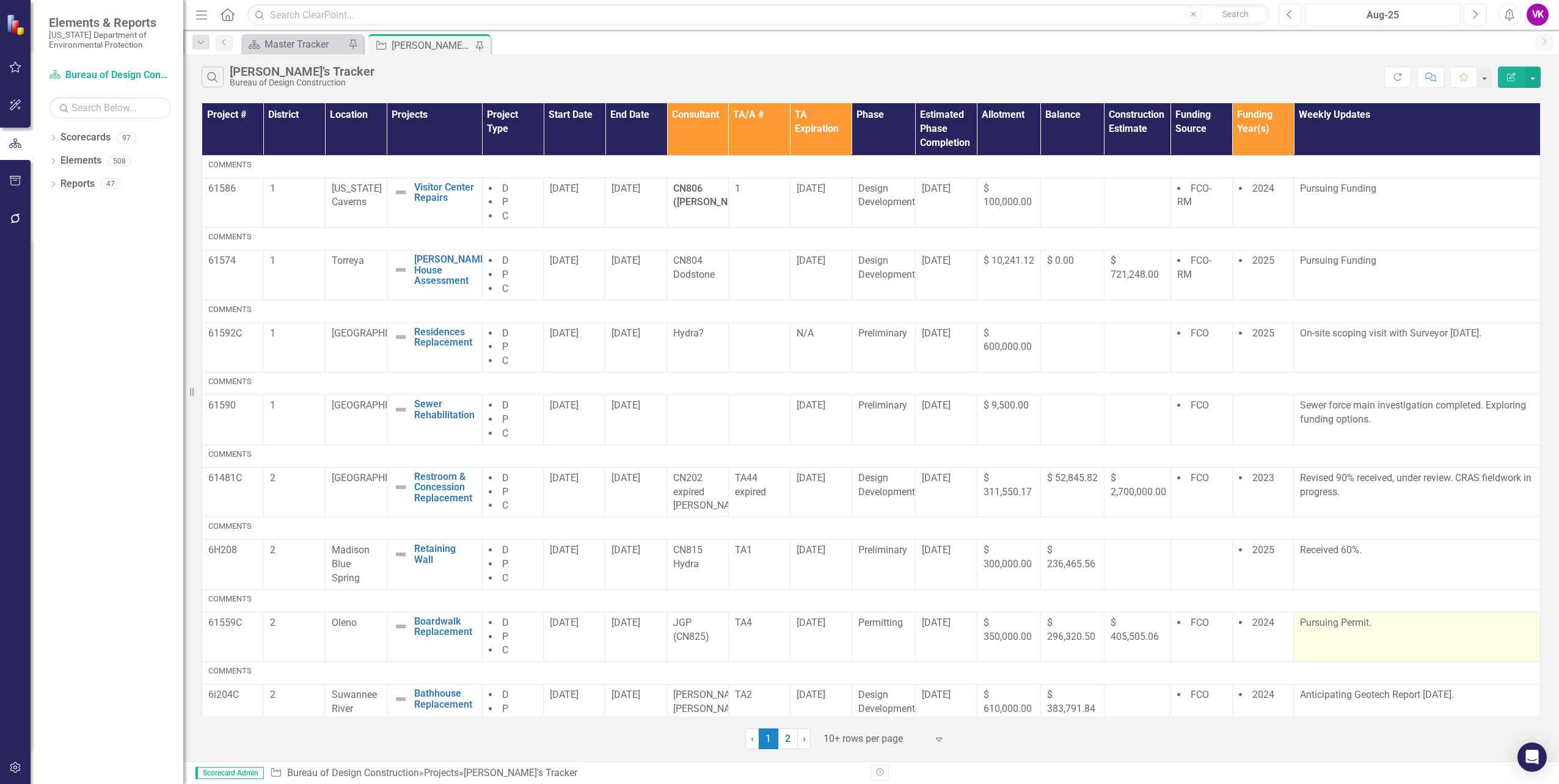
click at [1322, 630] on p "Pursuing Permit." at bounding box center [1416, 623] width 234 height 14
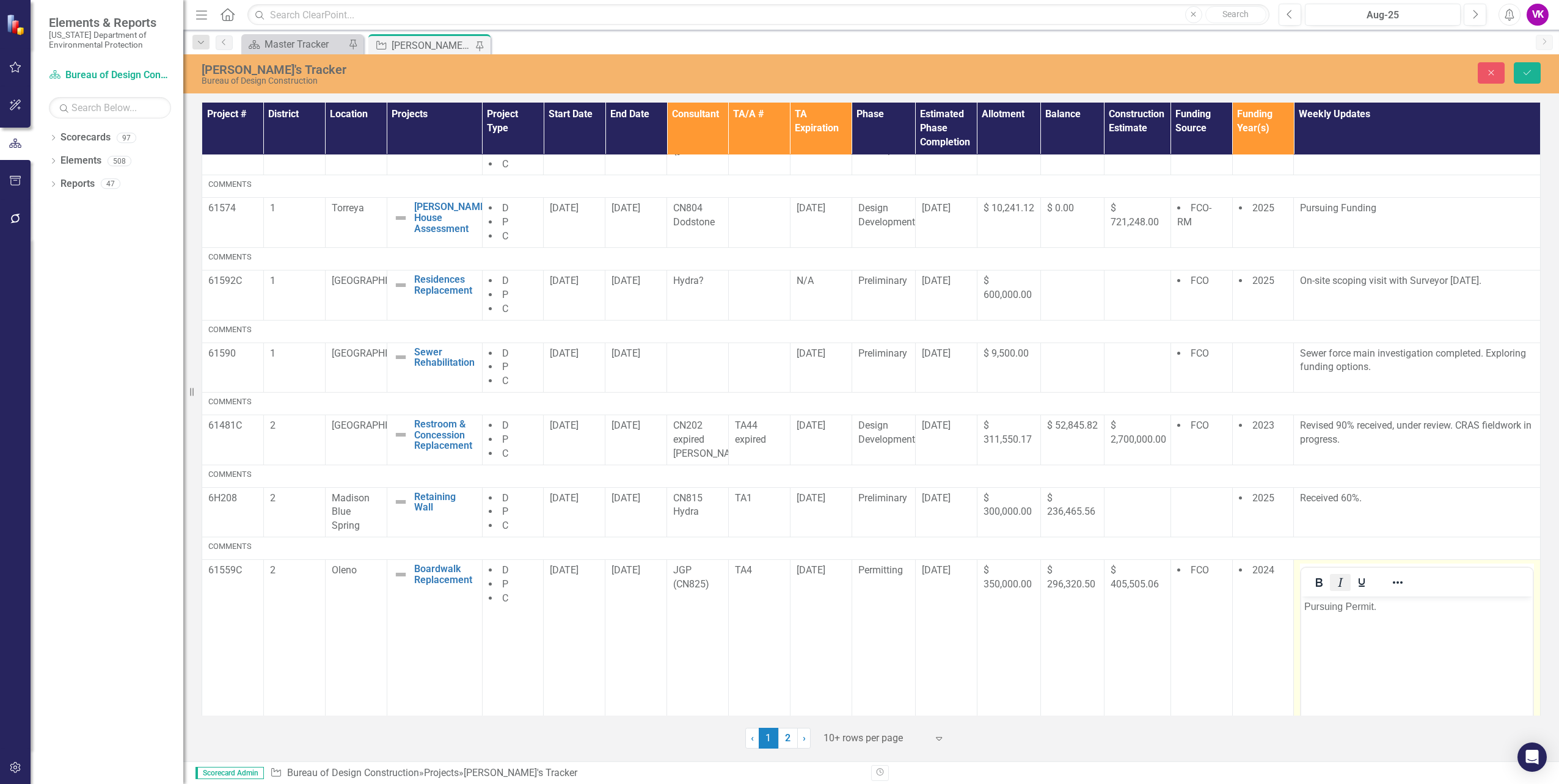
scroll to position [183, 0]
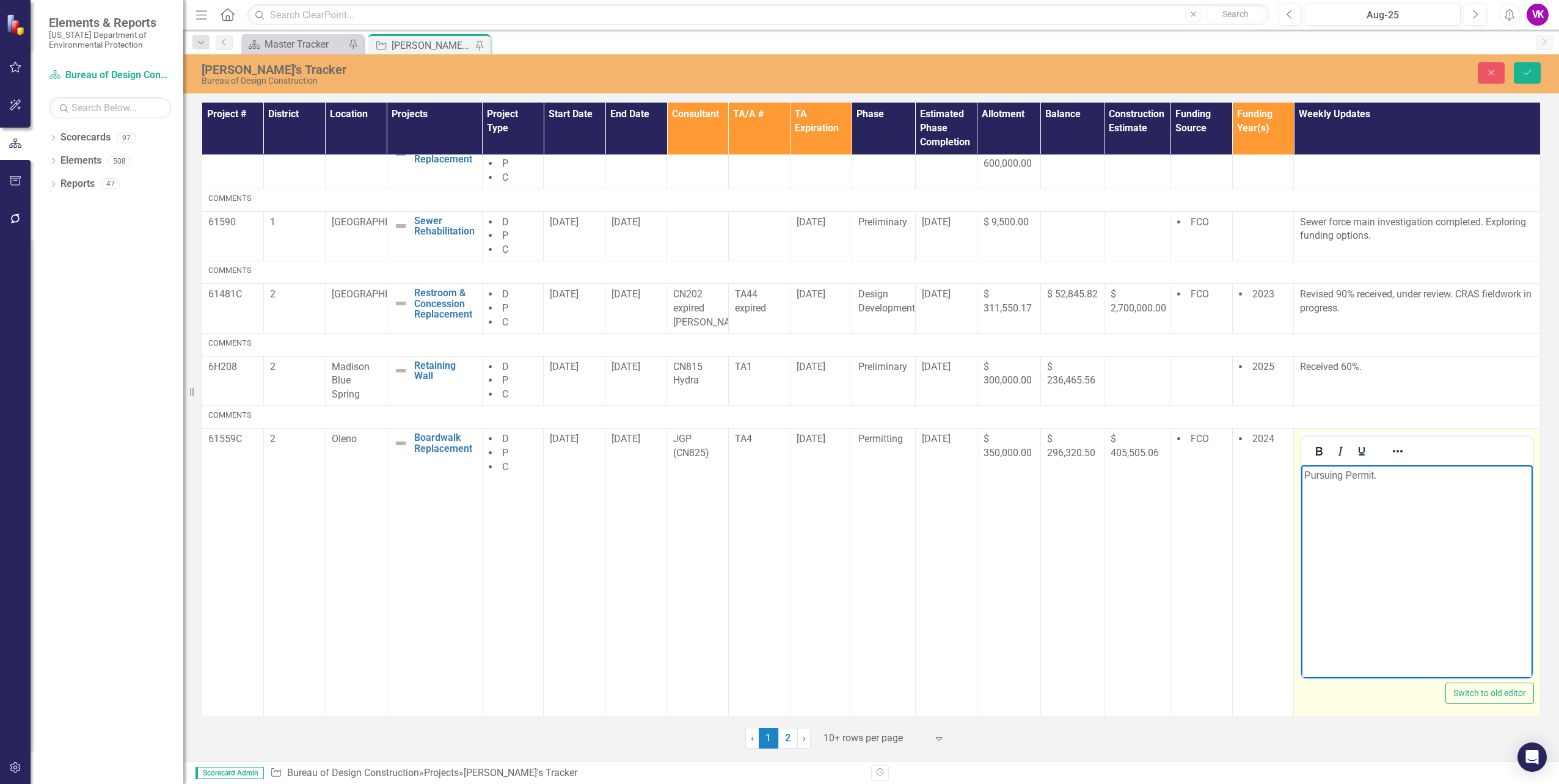
click at [1305, 476] on p "Pursuing Permit." at bounding box center [1416, 476] width 225 height 15
click at [1526, 75] on button "Save" at bounding box center [1528, 73] width 27 height 21
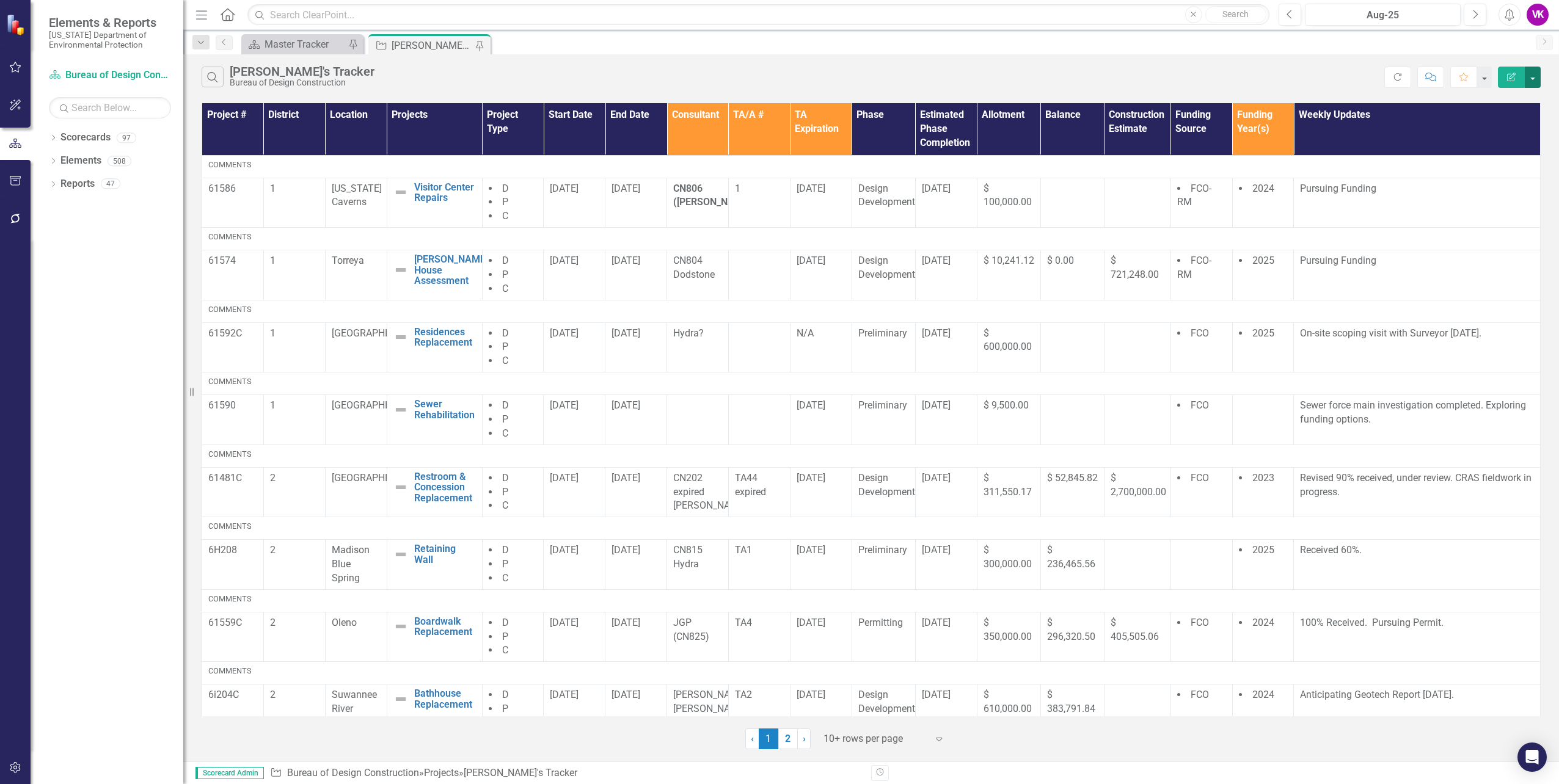
click at [1532, 79] on button "button" at bounding box center [1533, 77] width 16 height 21
click at [1501, 123] on link "PDF Export to PDF" at bounding box center [1491, 125] width 96 height 23
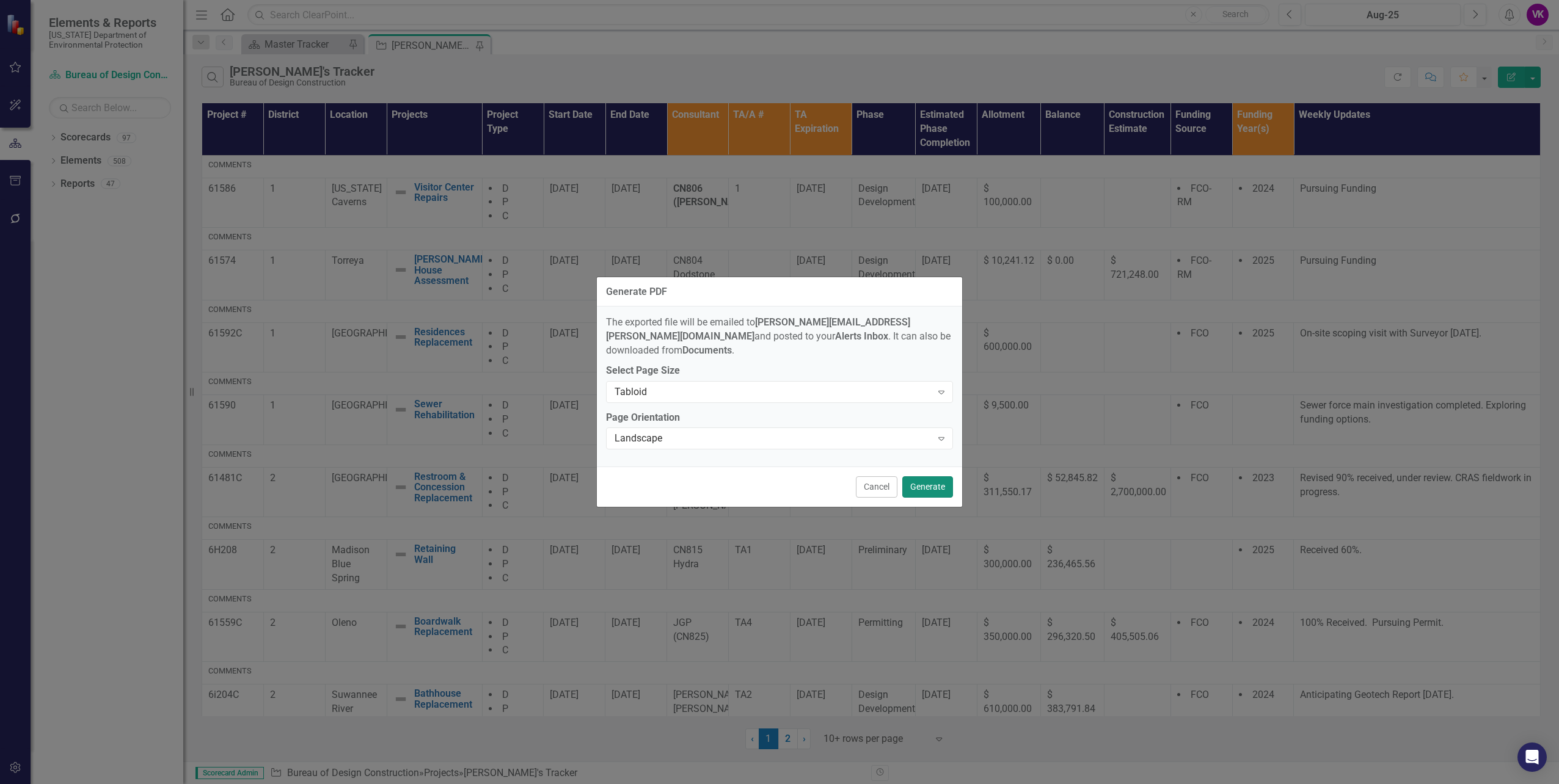
click at [922, 482] on button "Generate" at bounding box center [927, 487] width 51 height 21
